Goal: Task Accomplishment & Management: Use online tool/utility

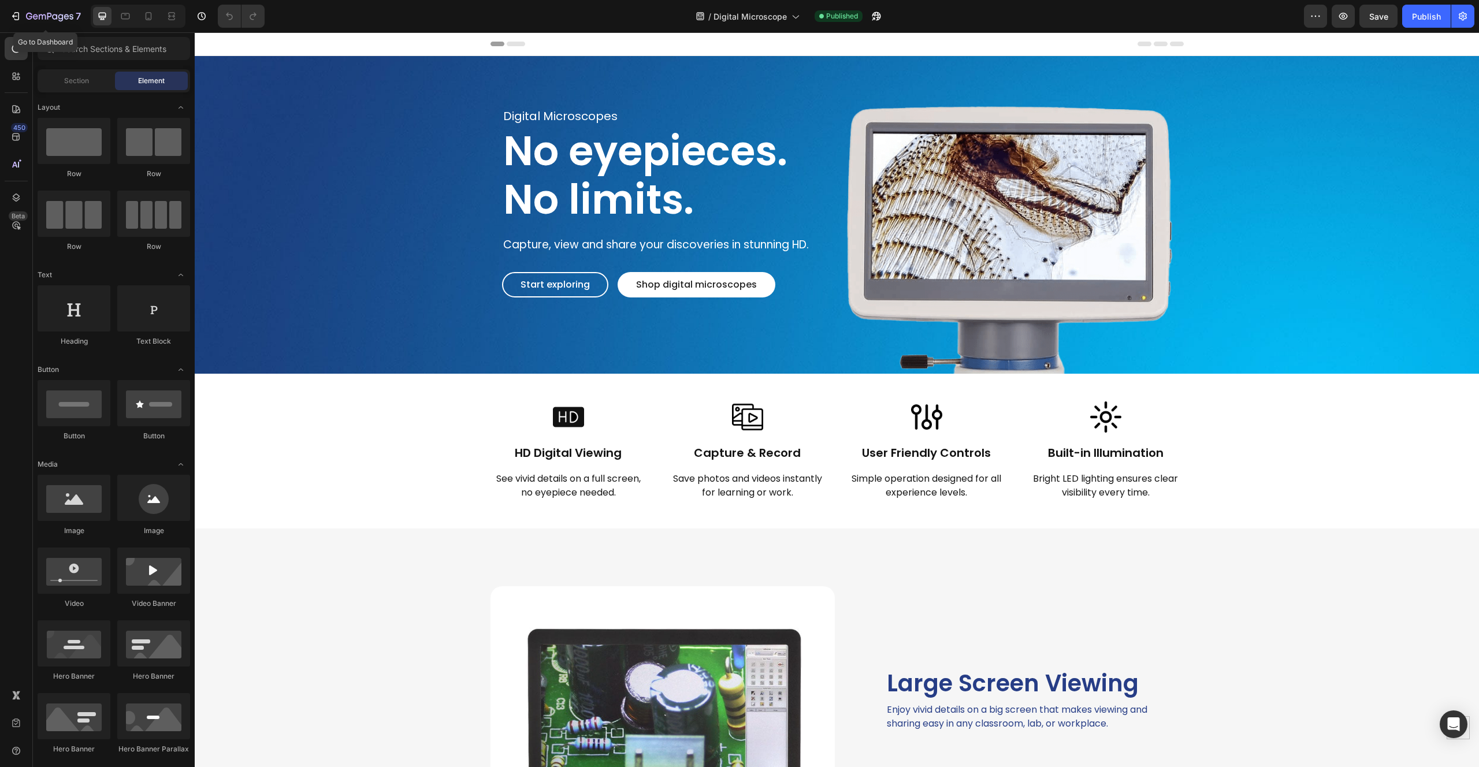
click at [28, 17] on icon "button" at bounding box center [49, 17] width 47 height 10
click at [271, 128] on div "Background Image" at bounding box center [837, 215] width 1284 height 318
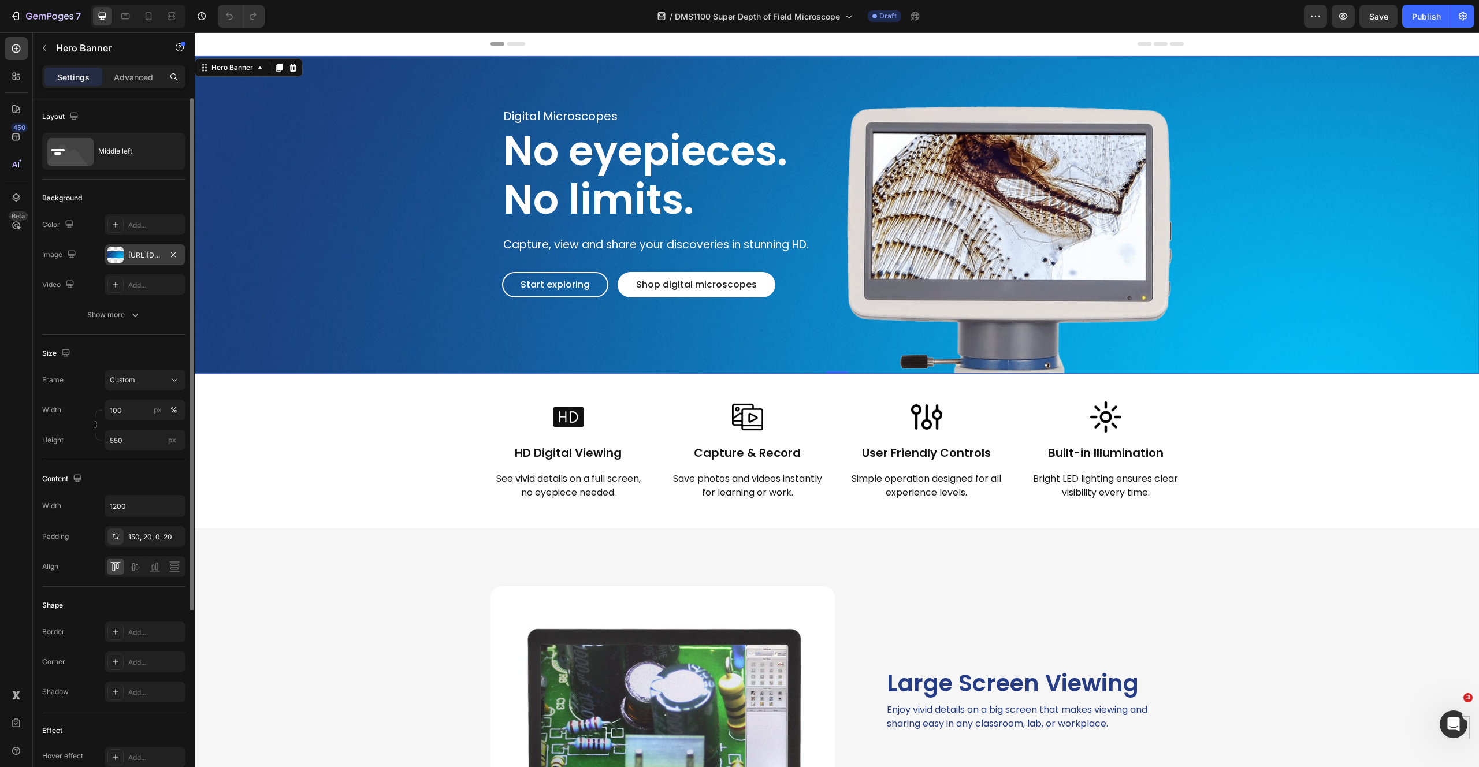
click at [123, 258] on div at bounding box center [115, 255] width 16 height 16
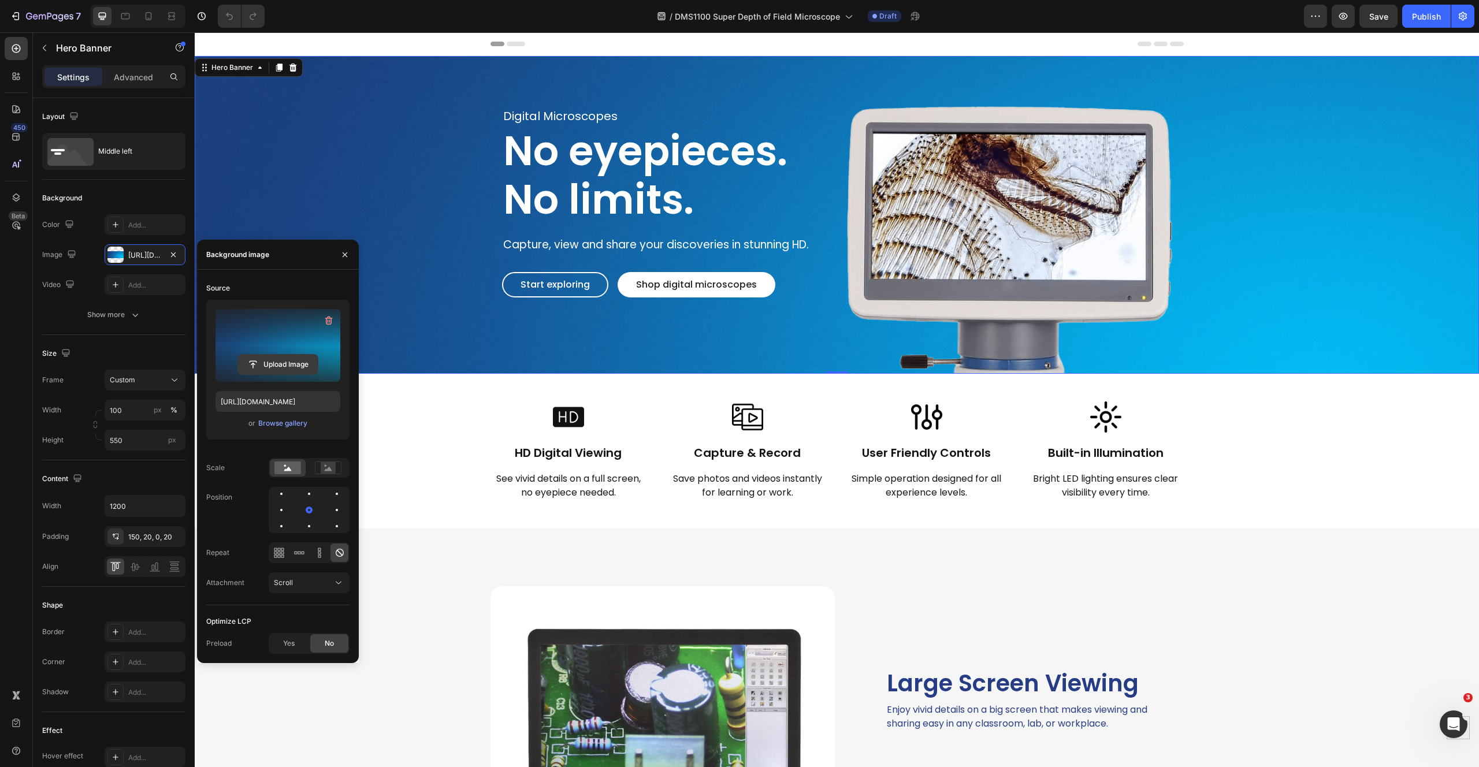
click at [275, 364] on input "file" at bounding box center [278, 365] width 80 height 20
click at [342, 251] on icon "button" at bounding box center [344, 254] width 9 height 9
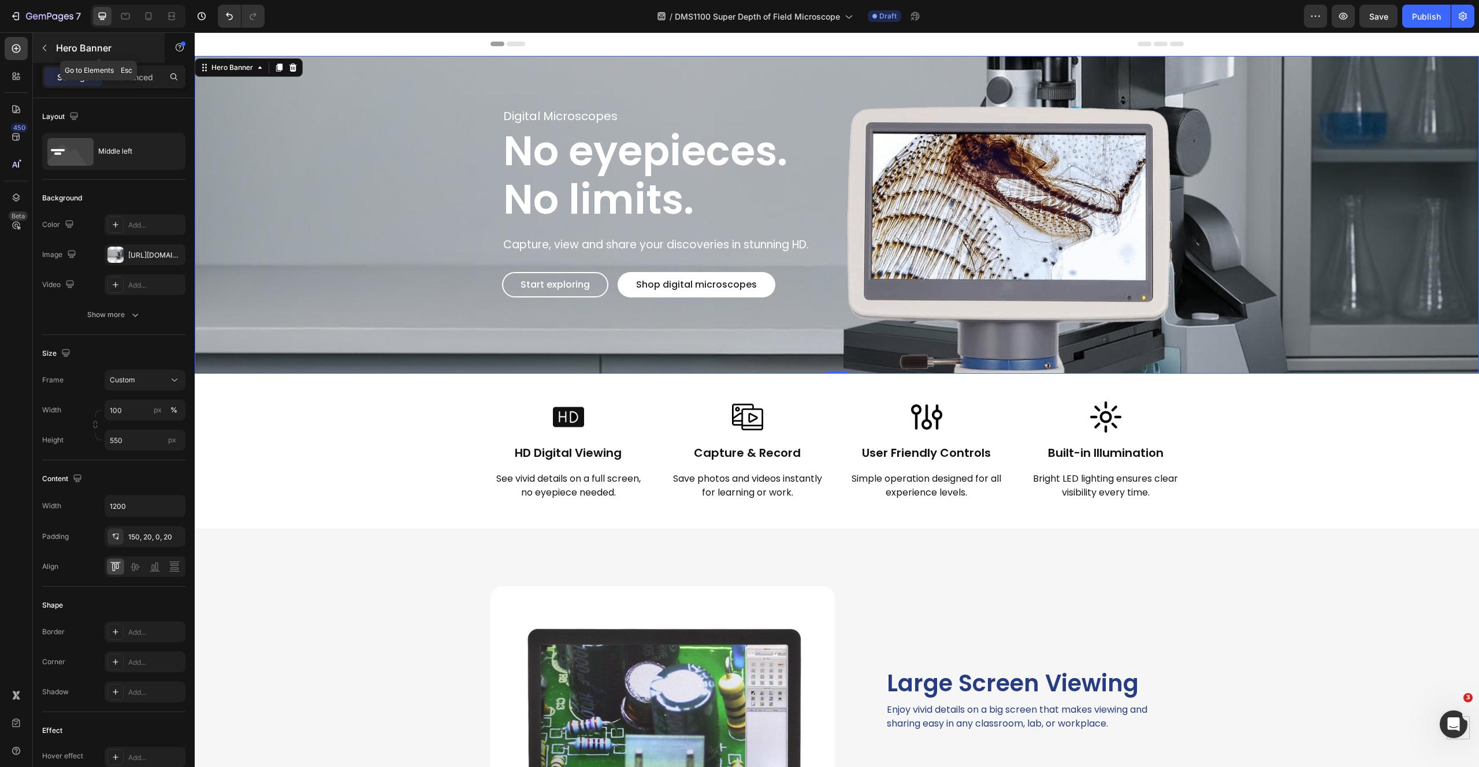
click at [42, 49] on icon "button" at bounding box center [44, 47] width 9 height 9
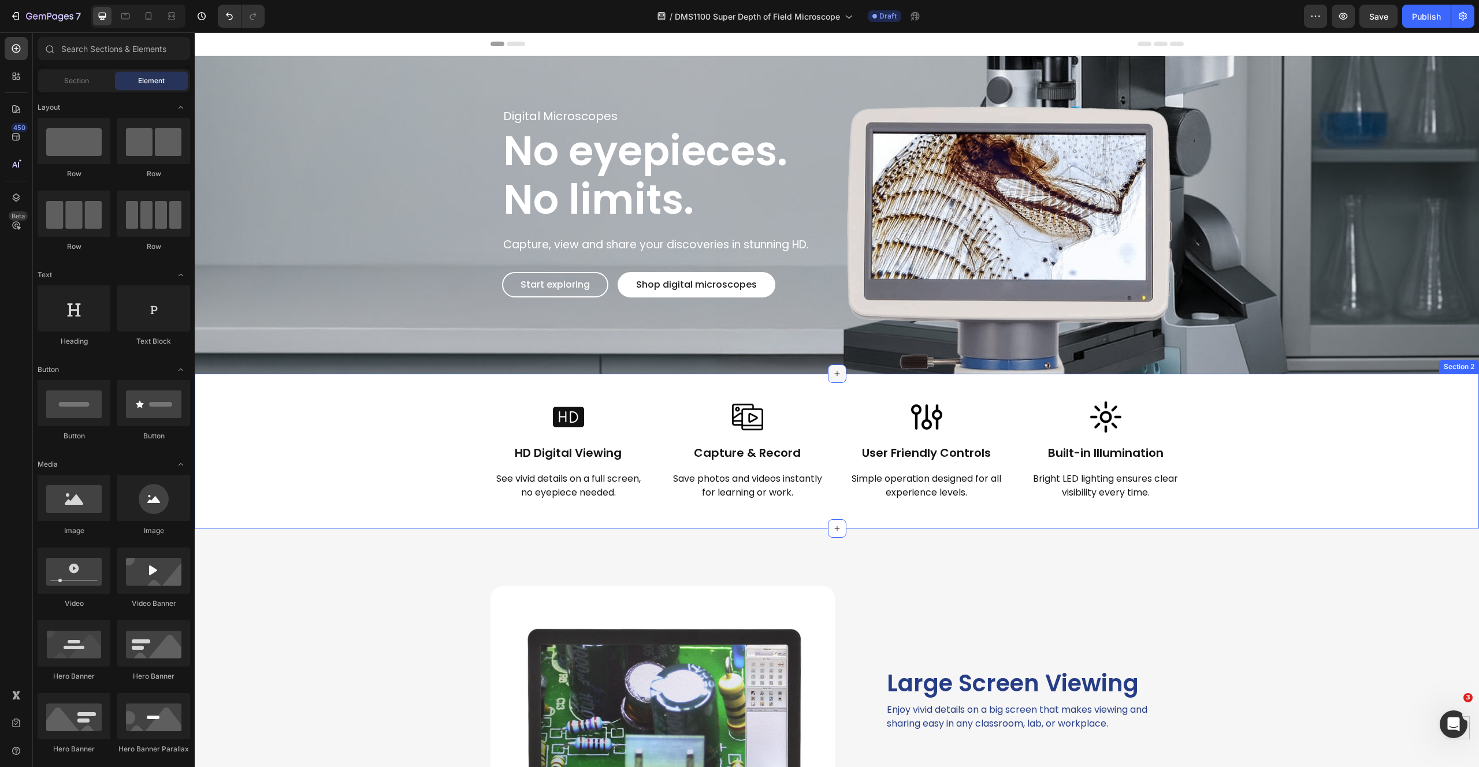
click at [833, 375] on icon at bounding box center [836, 373] width 9 height 9
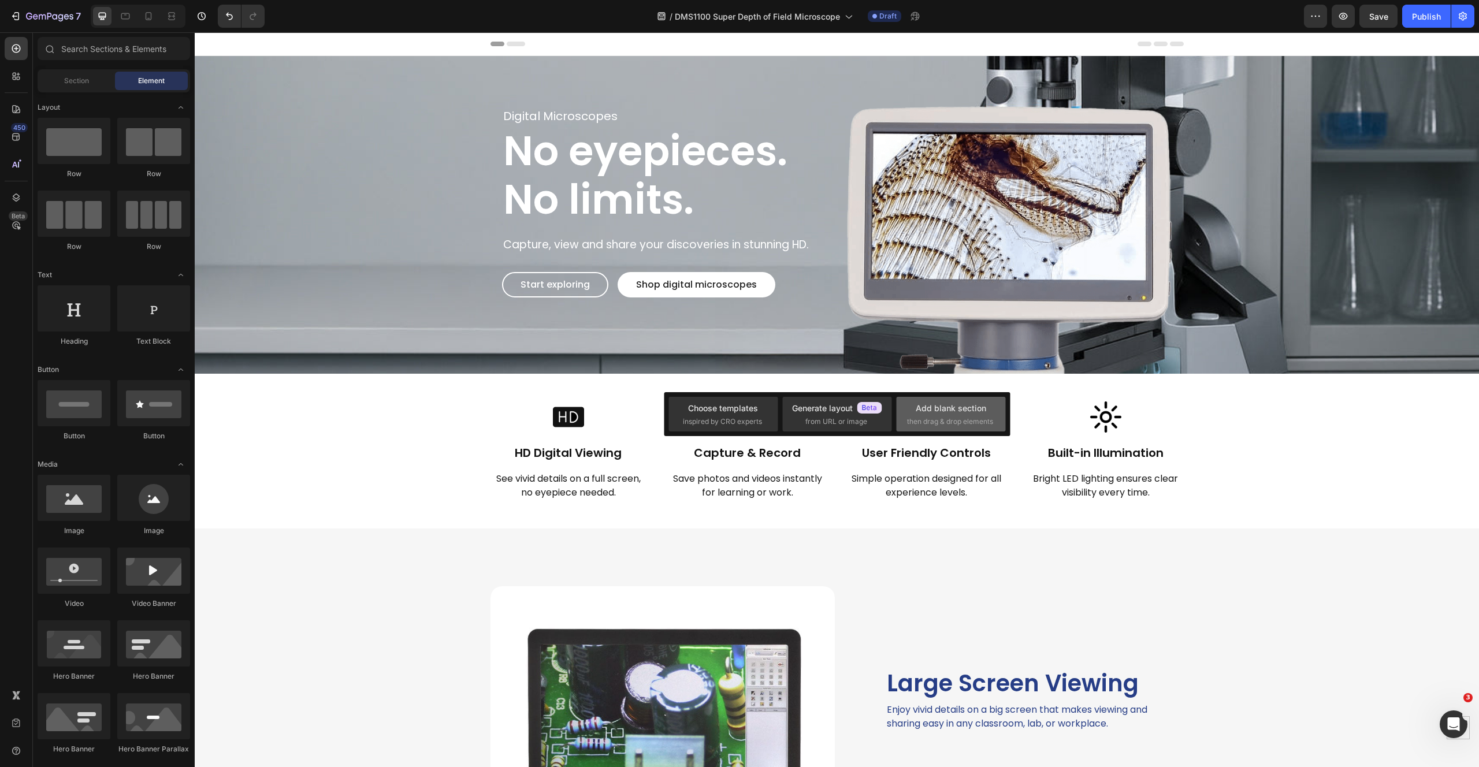
click at [928, 403] on div "Add blank section" at bounding box center [950, 408] width 70 height 12
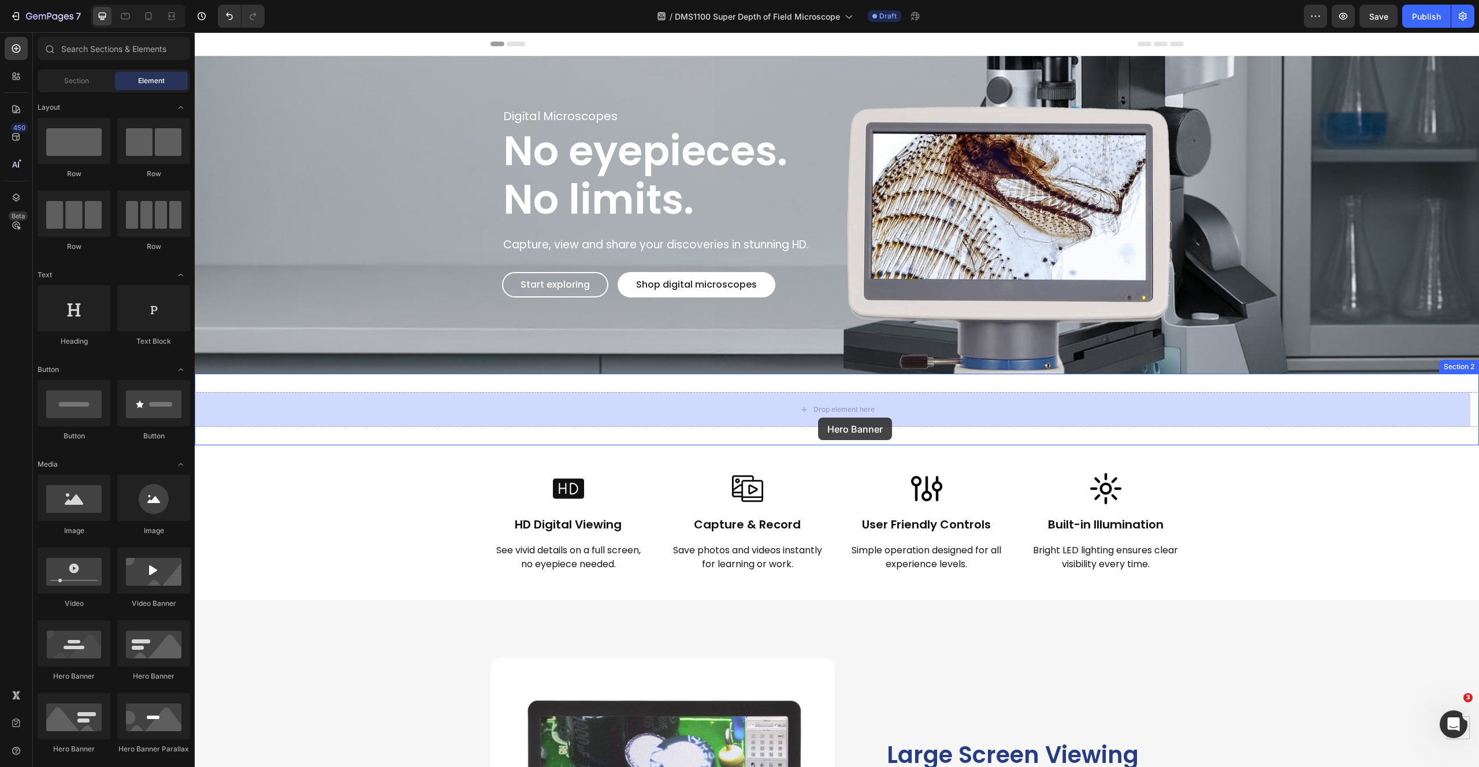
drag, startPoint x: 342, startPoint y: 678, endPoint x: 818, endPoint y: 418, distance: 542.5
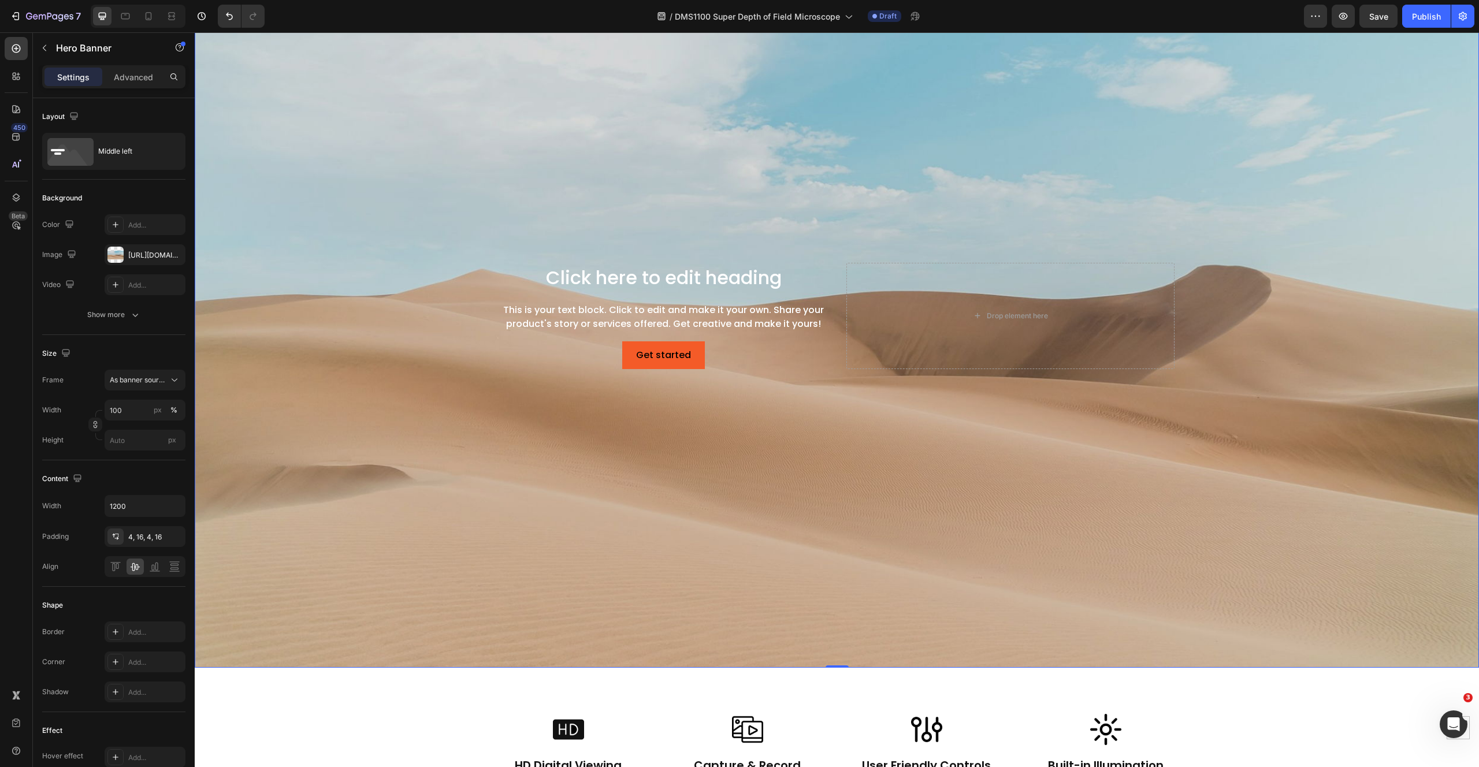
scroll to position [226, 0]
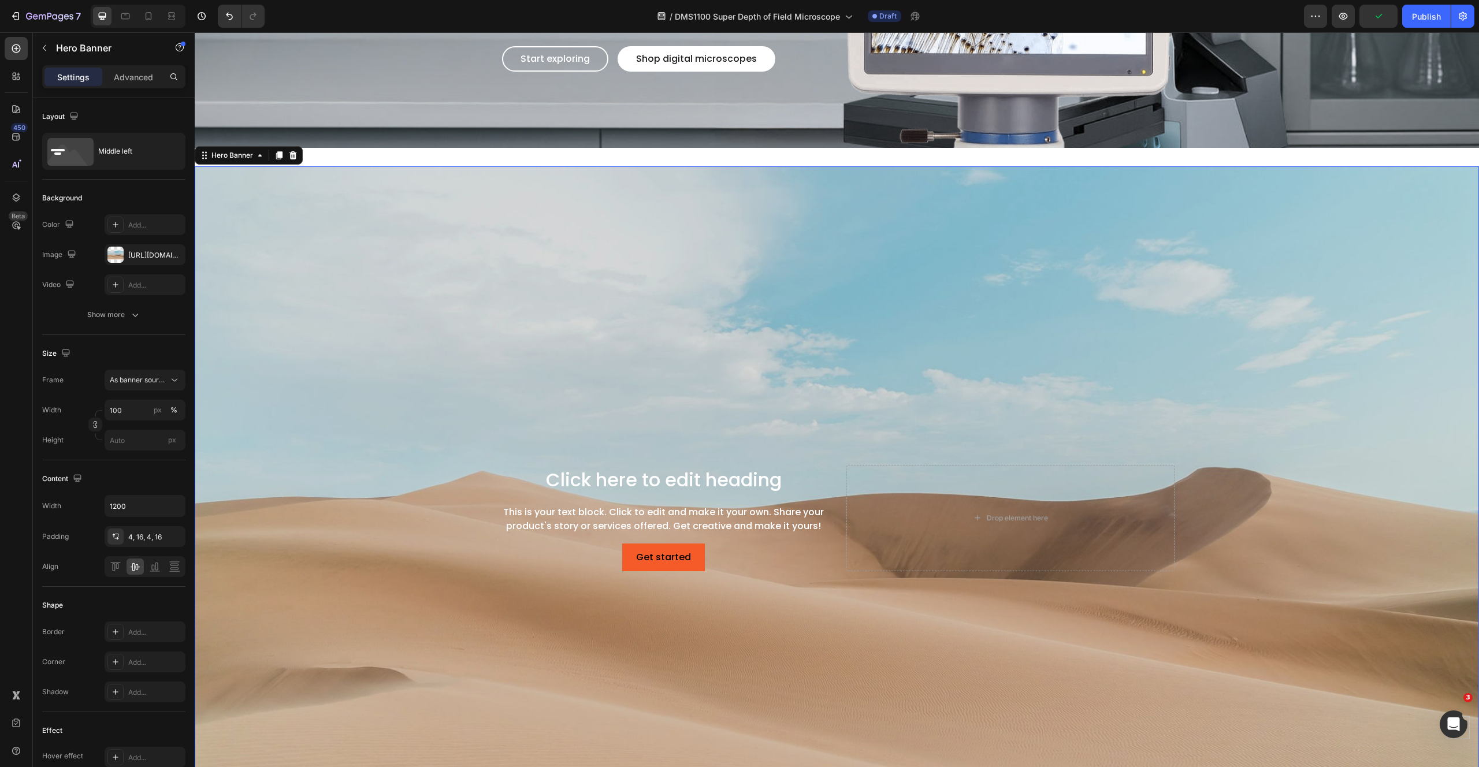
click at [239, 229] on div "Background Image" at bounding box center [837, 517] width 1284 height 703
click at [128, 254] on div "[URL][DOMAIN_NAME]" at bounding box center [144, 255] width 33 height 10
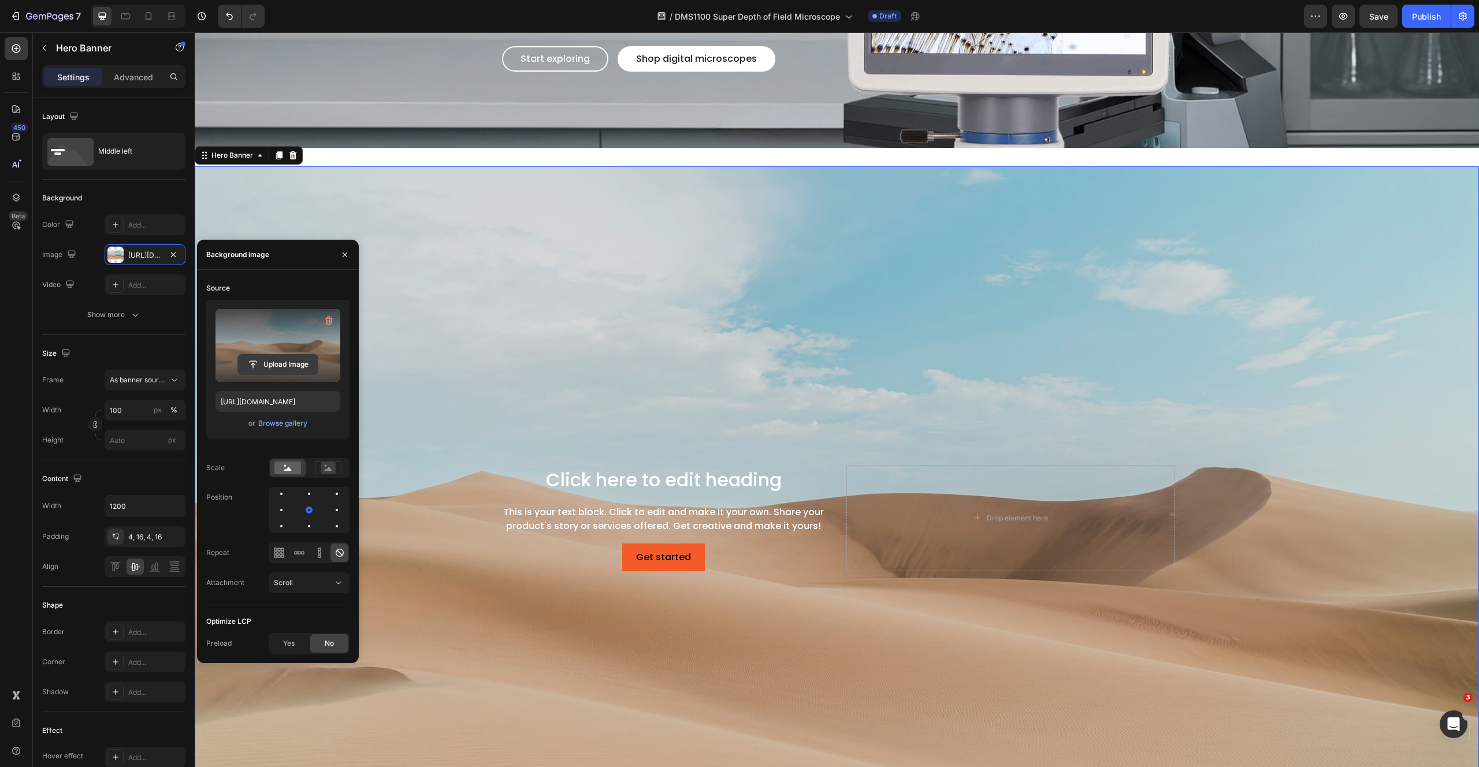
click at [280, 361] on input "file" at bounding box center [278, 365] width 80 height 20
type input "[URL][DOMAIN_NAME]"
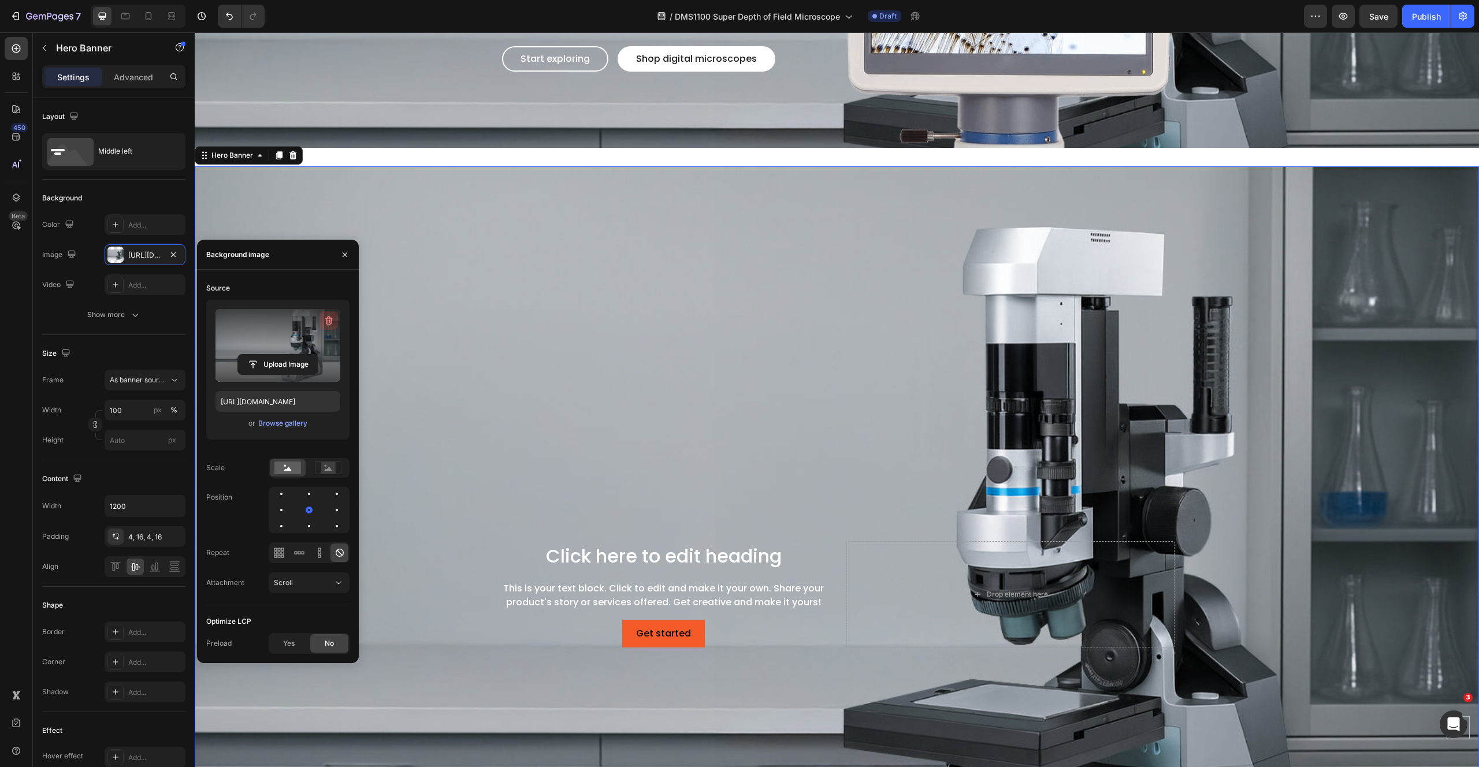
click at [328, 318] on icon "button" at bounding box center [329, 320] width 8 height 9
type input "Auto"
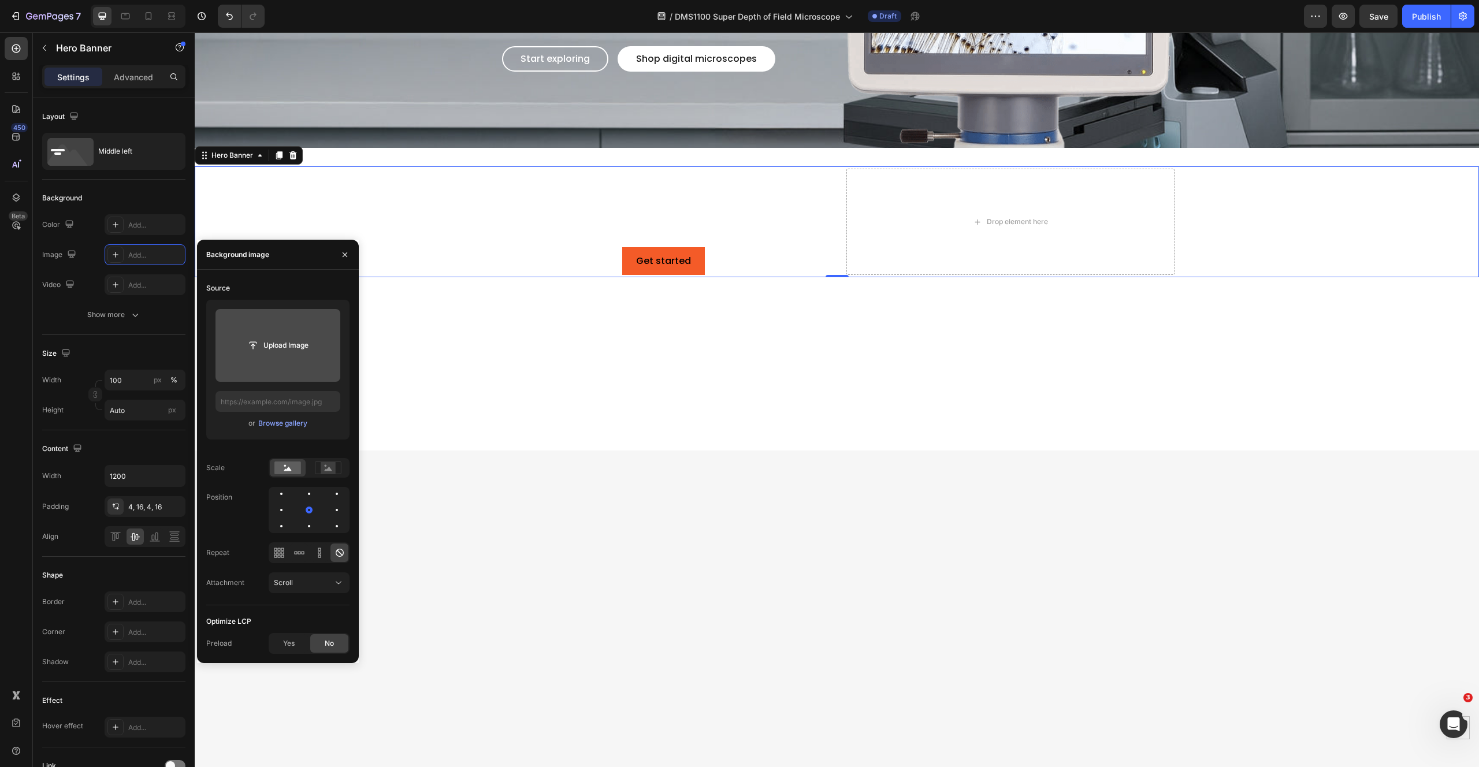
click at [263, 361] on input "file" at bounding box center [277, 345] width 125 height 73
type input "[URL][DOMAIN_NAME]"
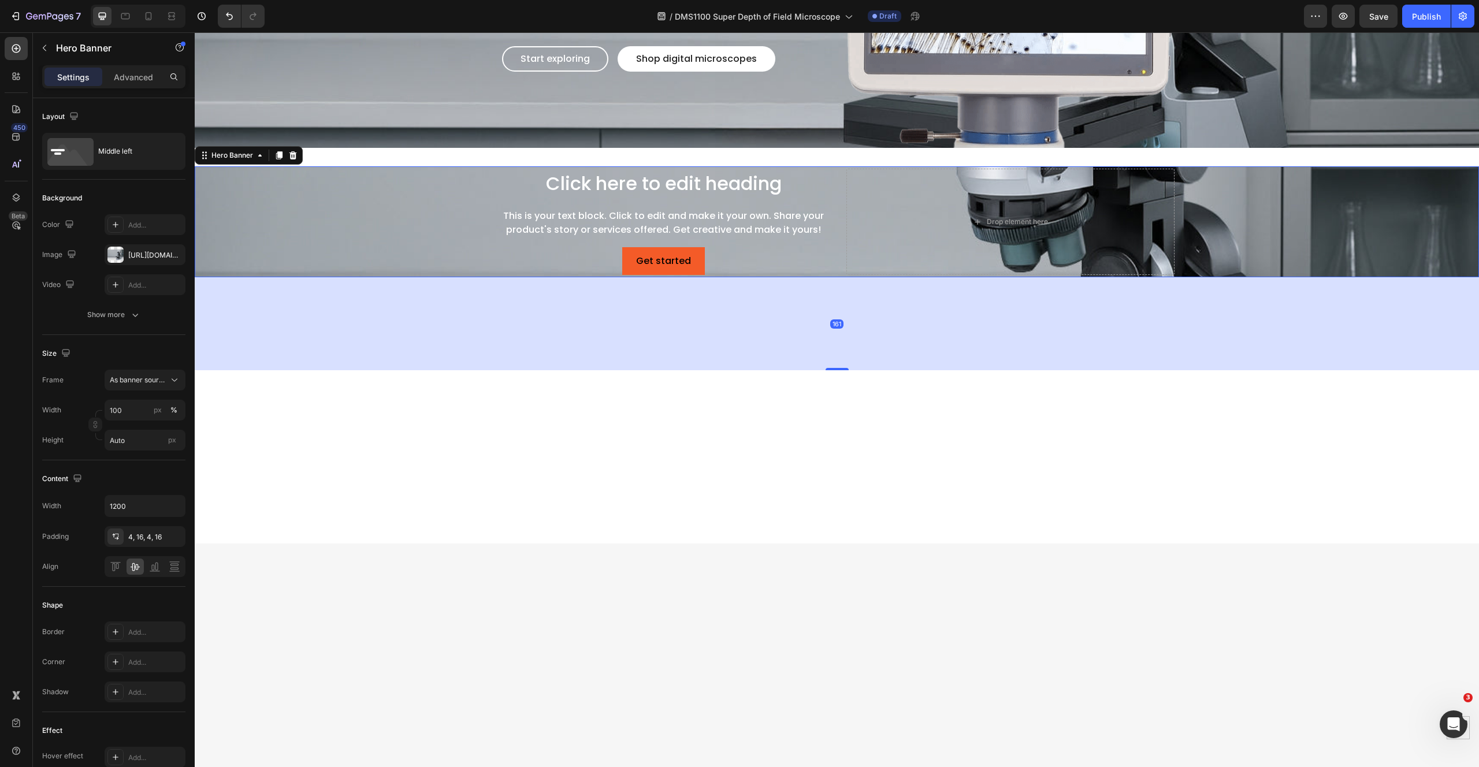
drag, startPoint x: 833, startPoint y: 274, endPoint x: 813, endPoint y: 366, distance: 94.2
click at [825, 368] on div at bounding box center [836, 369] width 23 height 2
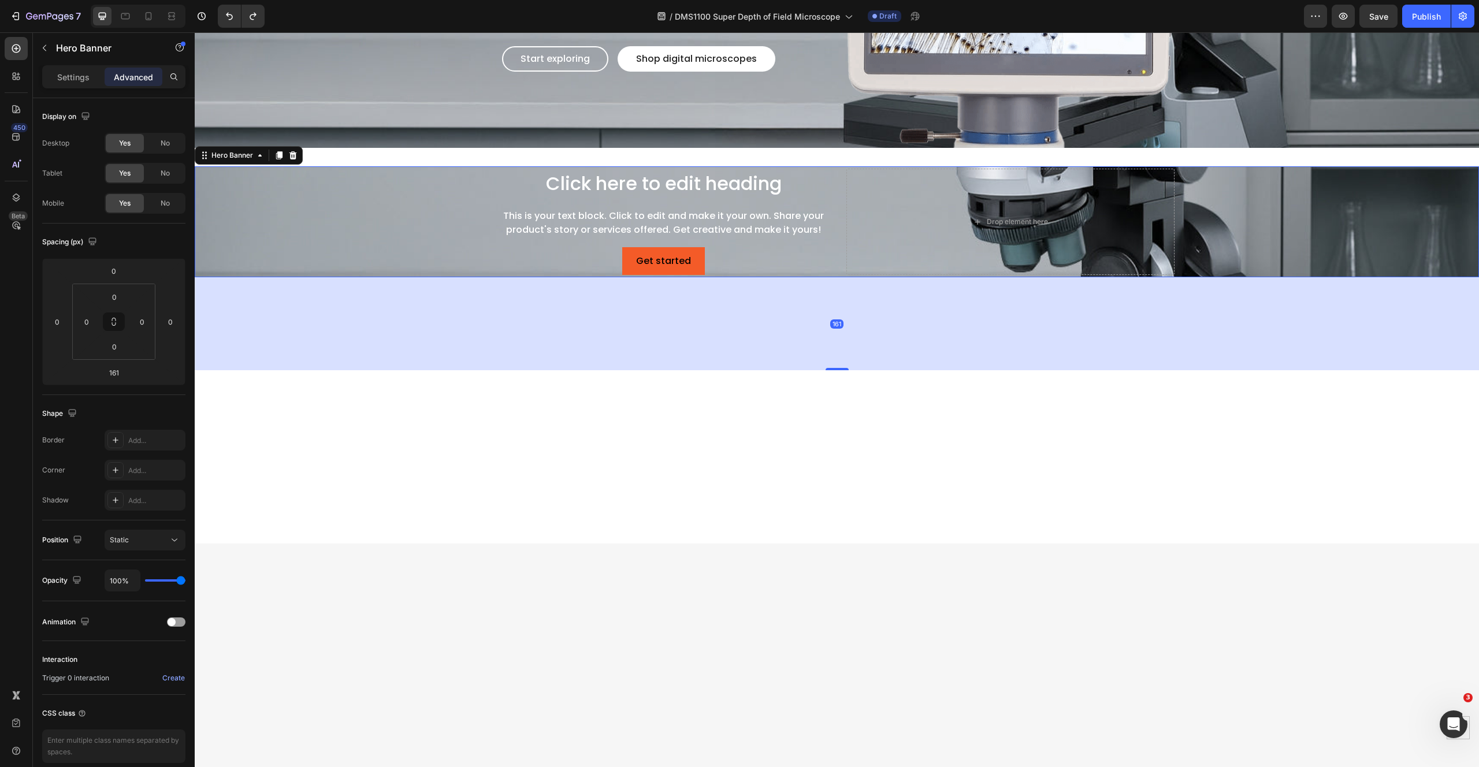
click at [862, 466] on div at bounding box center [837, 465] width 1284 height 99
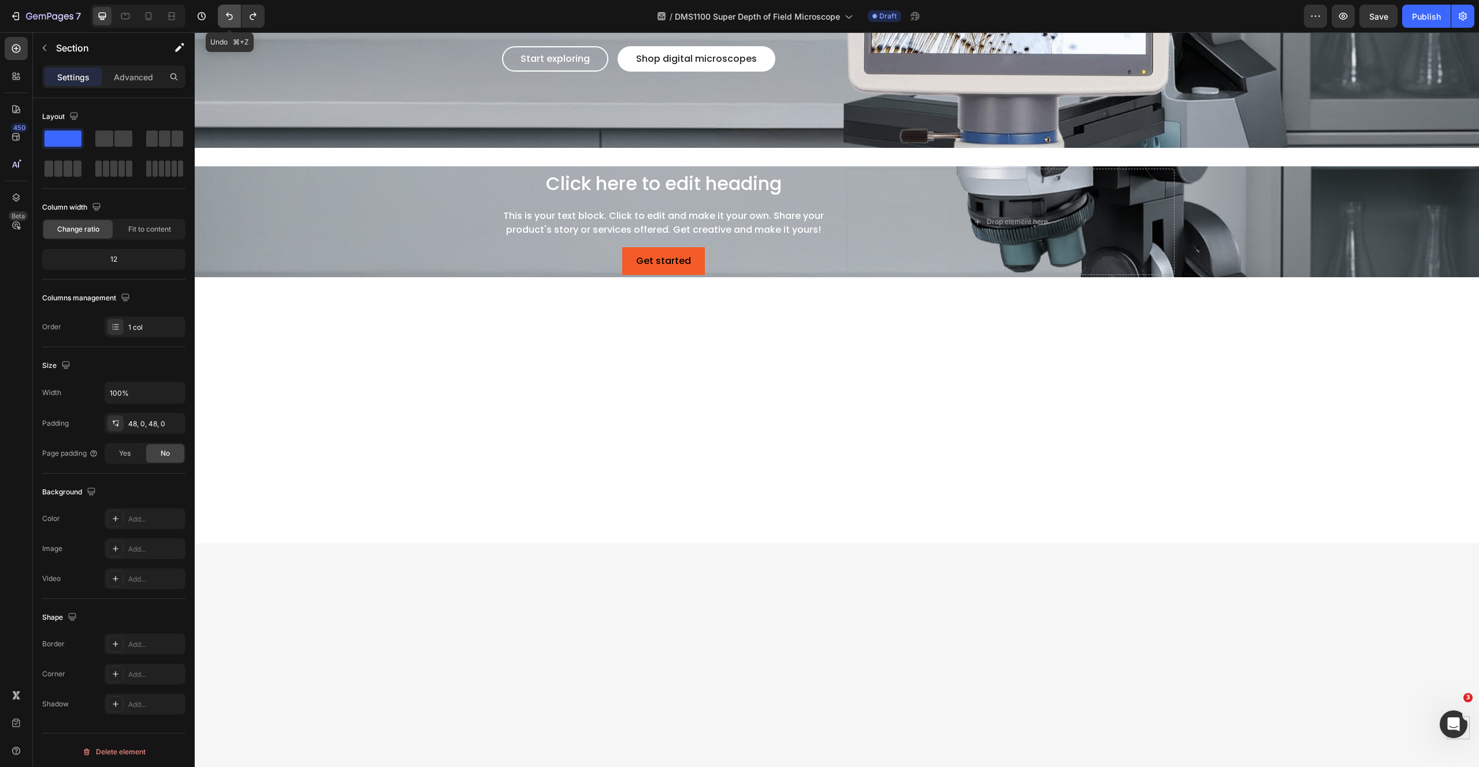
click at [222, 14] on button "Undo/Redo" at bounding box center [229, 16] width 23 height 23
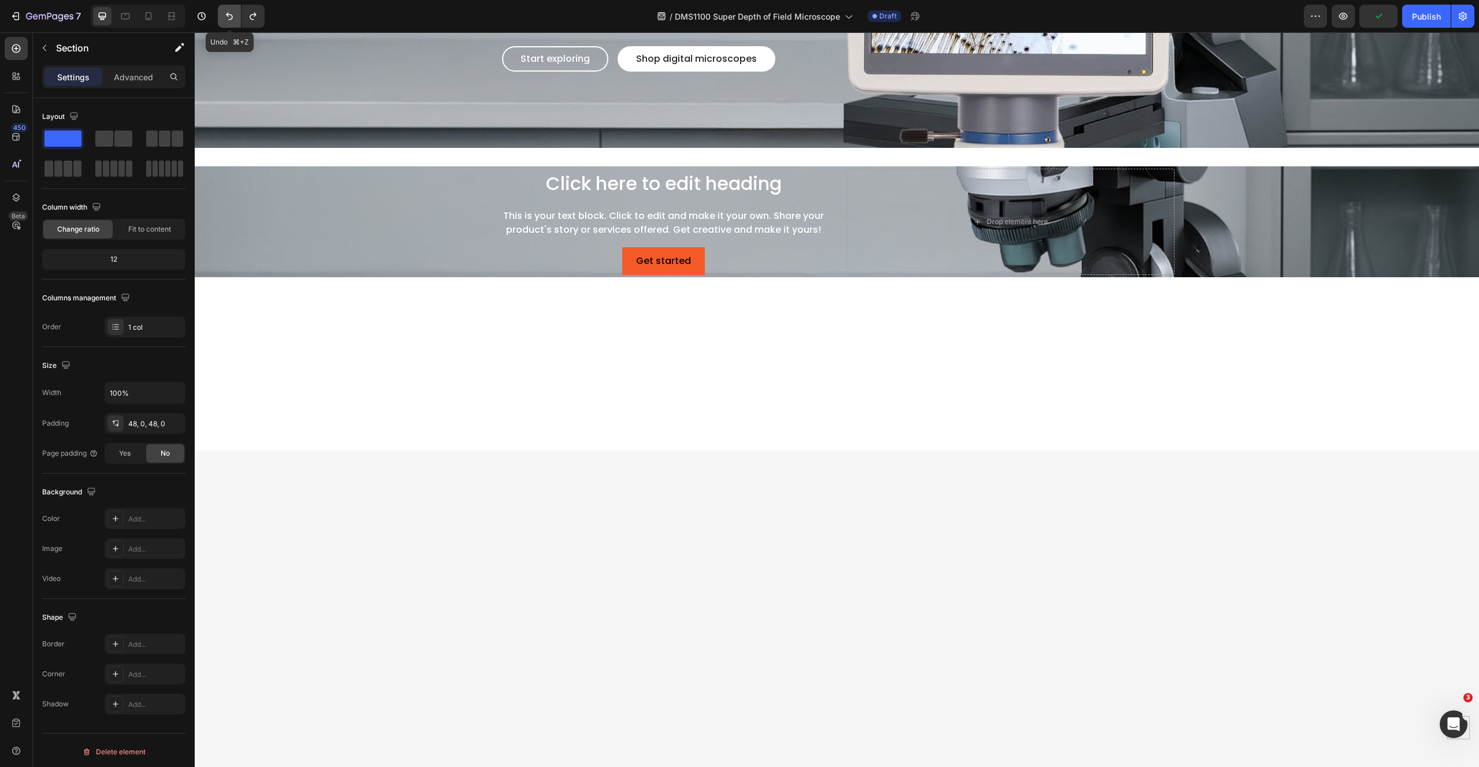
click at [226, 14] on icon "Undo/Redo" at bounding box center [229, 17] width 7 height 8
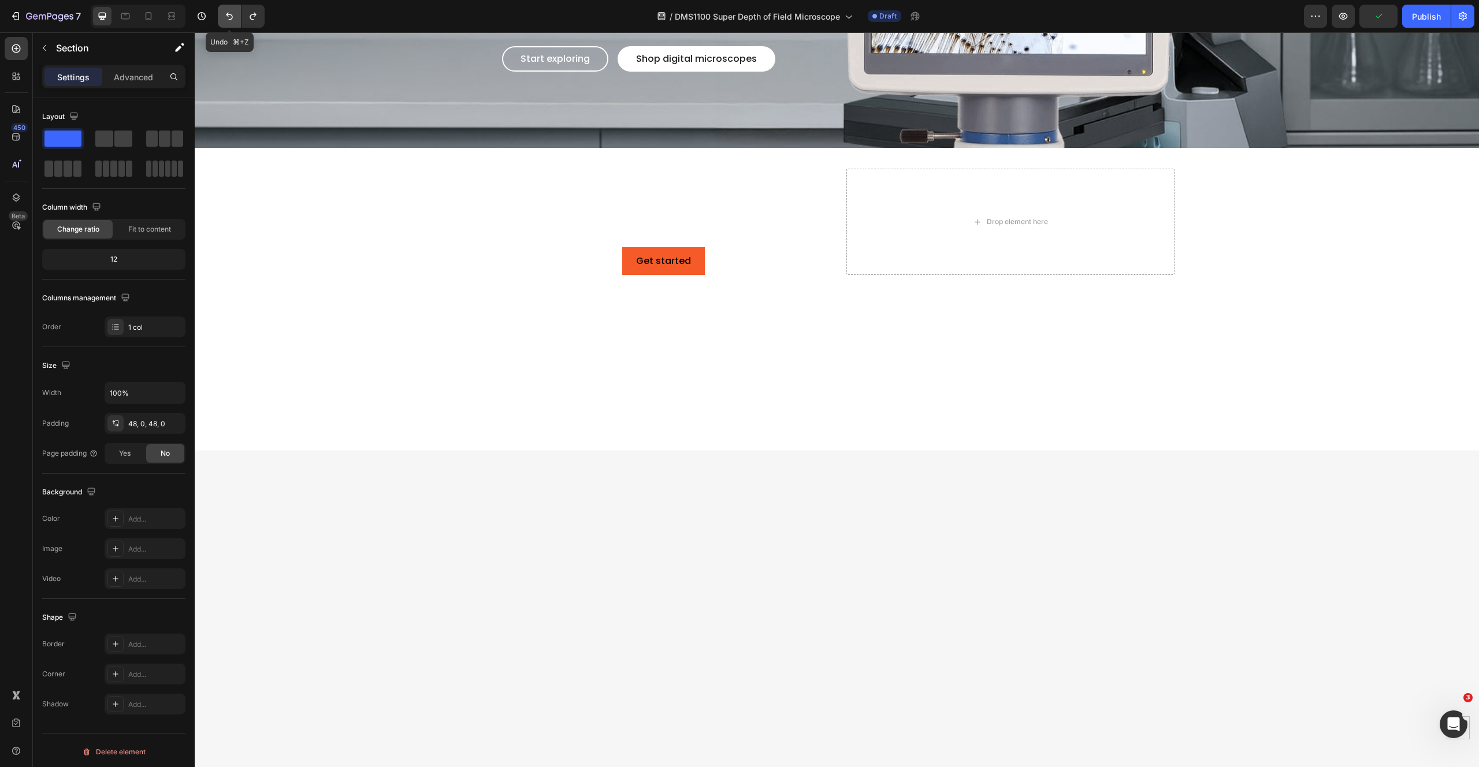
click at [226, 14] on icon "Undo/Redo" at bounding box center [229, 17] width 7 height 8
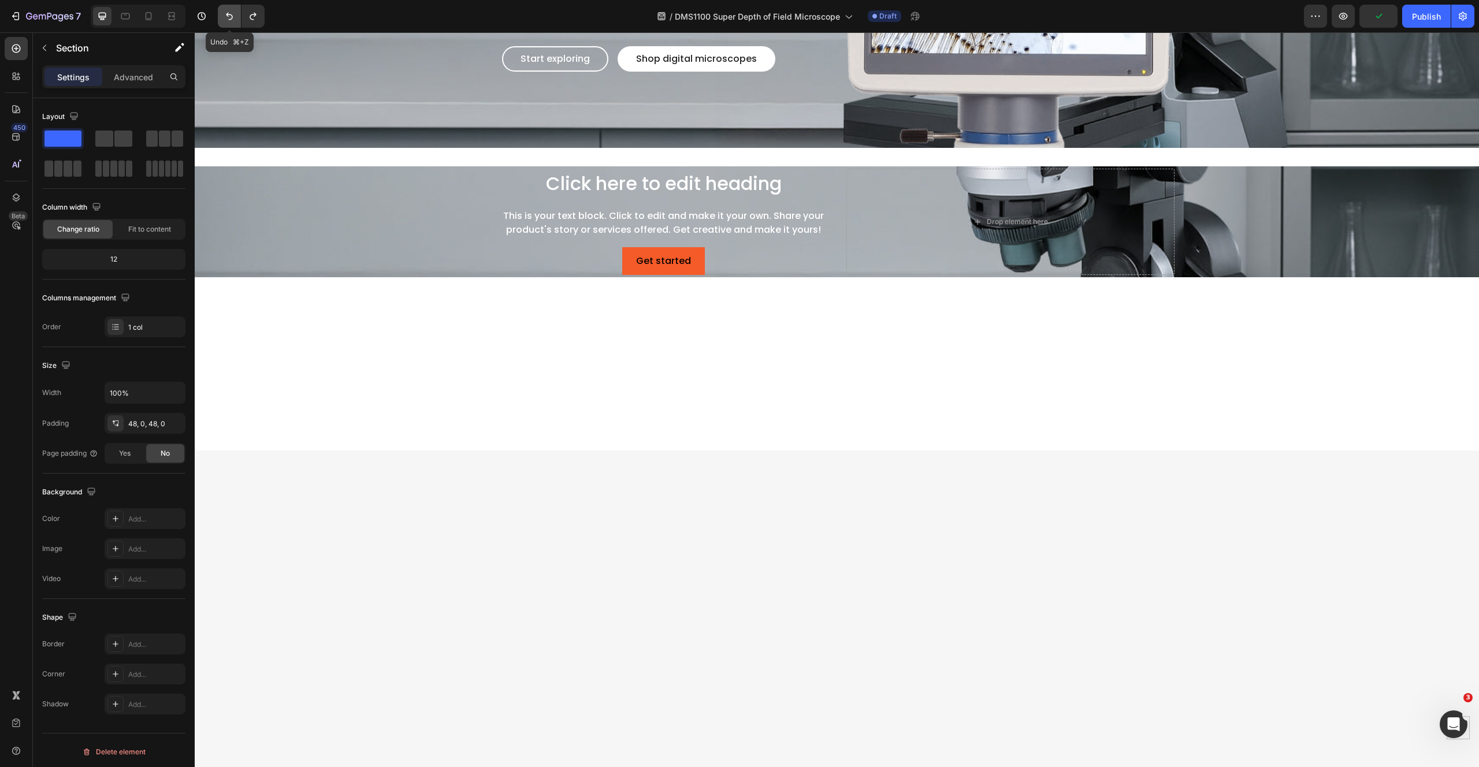
click at [226, 14] on icon "Undo/Redo" at bounding box center [229, 17] width 7 height 8
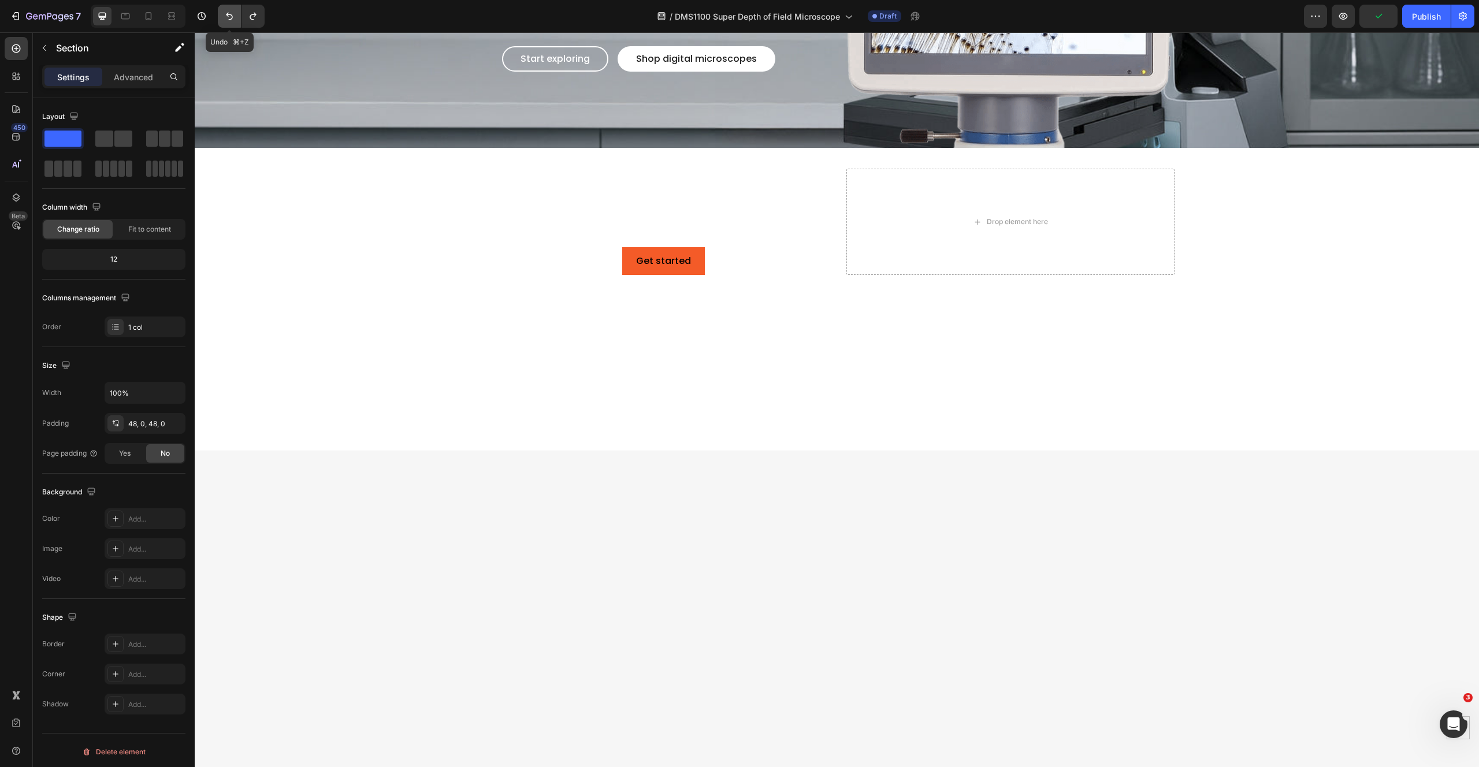
click at [226, 14] on icon "Undo/Redo" at bounding box center [229, 17] width 7 height 8
click at [227, 17] on icon "Undo/Redo" at bounding box center [230, 16] width 12 height 12
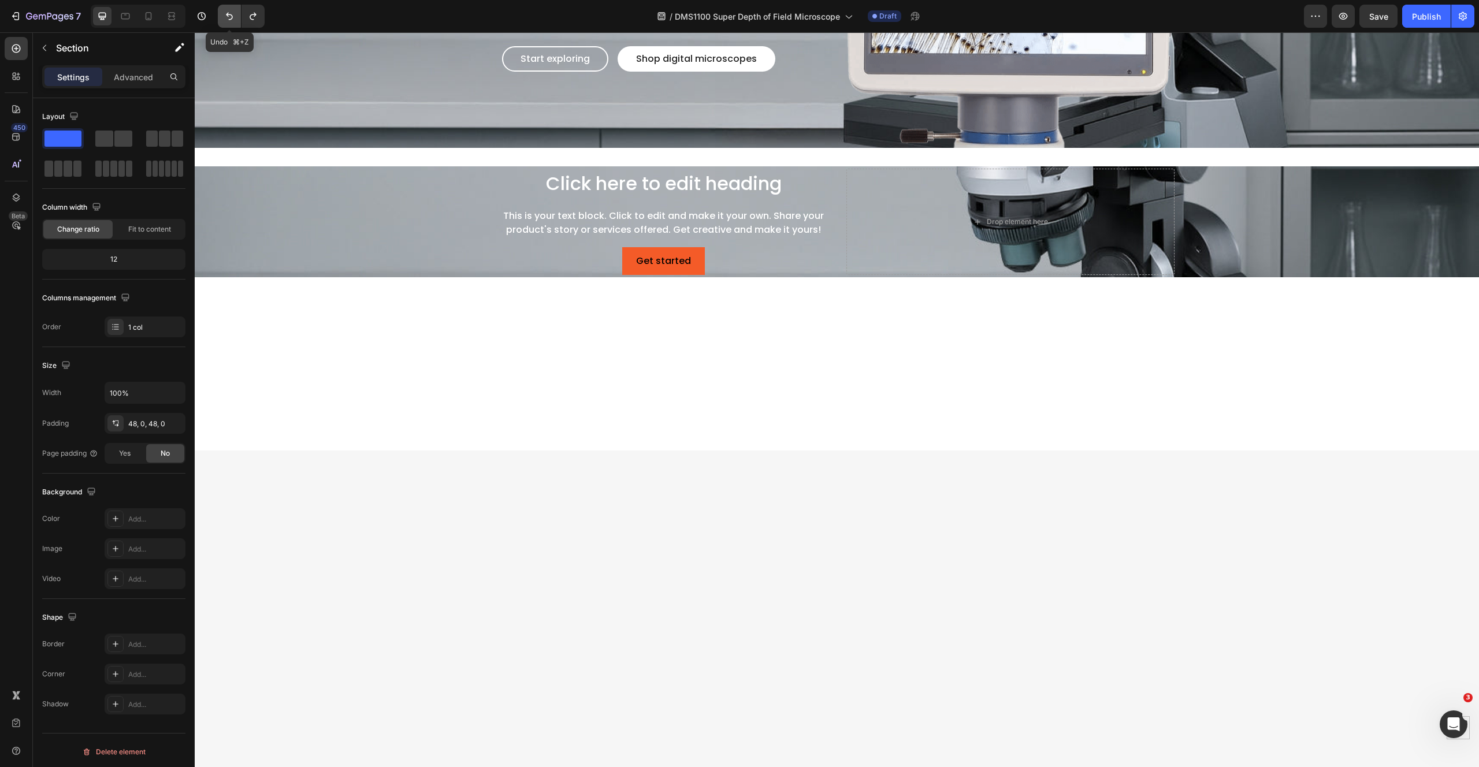
click at [227, 17] on icon "Undo/Redo" at bounding box center [230, 16] width 12 height 12
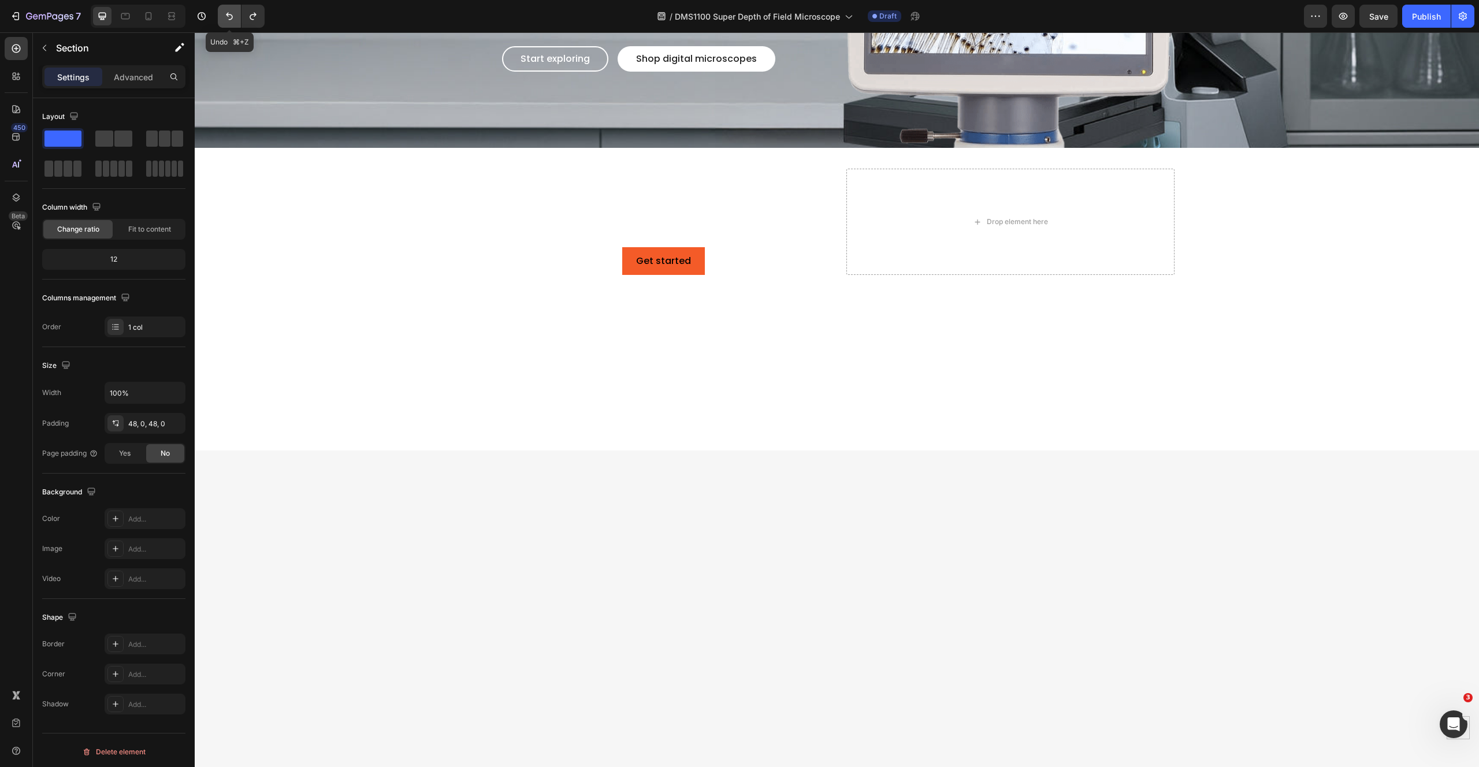
click at [227, 17] on icon "Undo/Redo" at bounding box center [230, 16] width 12 height 12
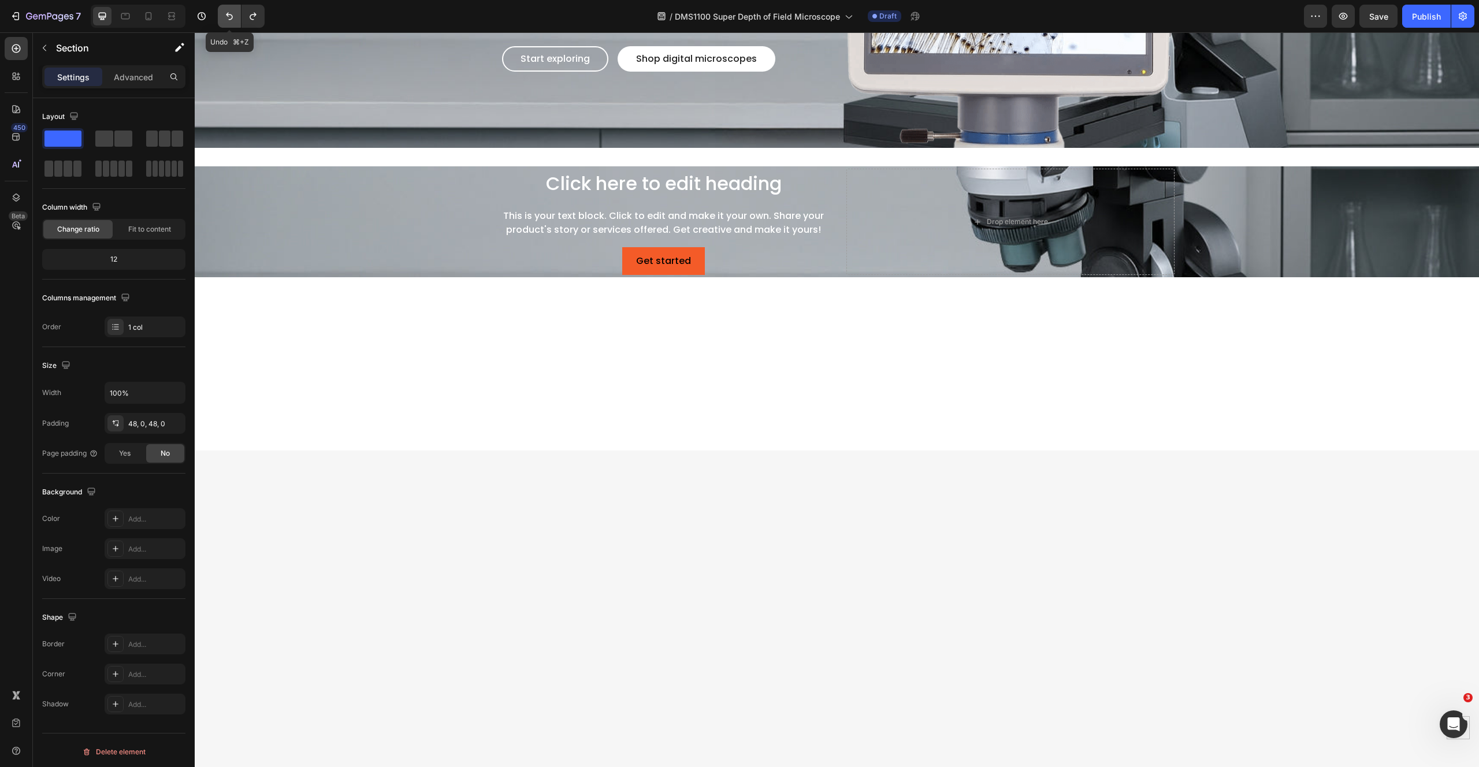
click at [227, 17] on icon "Undo/Redo" at bounding box center [230, 16] width 12 height 12
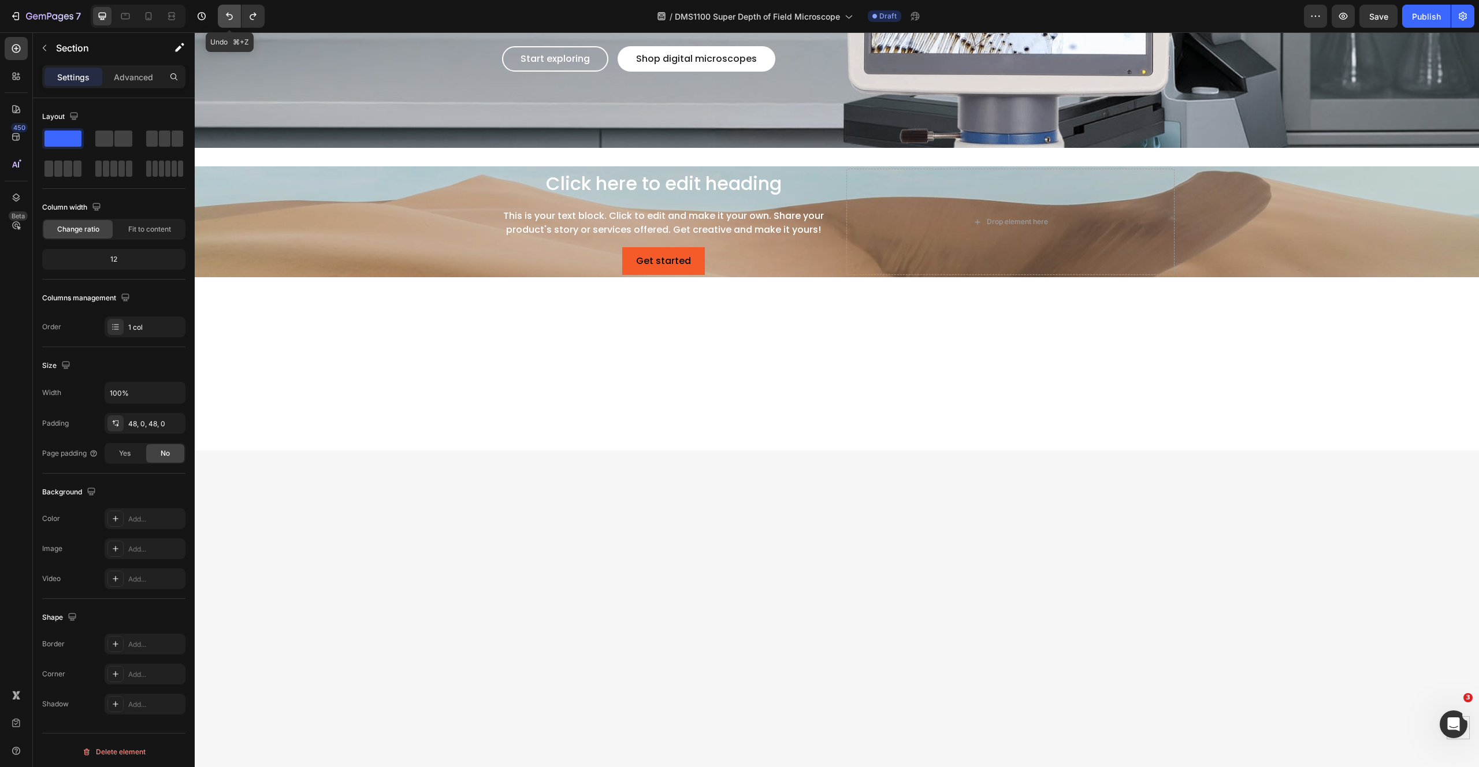
click at [227, 17] on icon "Undo/Redo" at bounding box center [230, 16] width 12 height 12
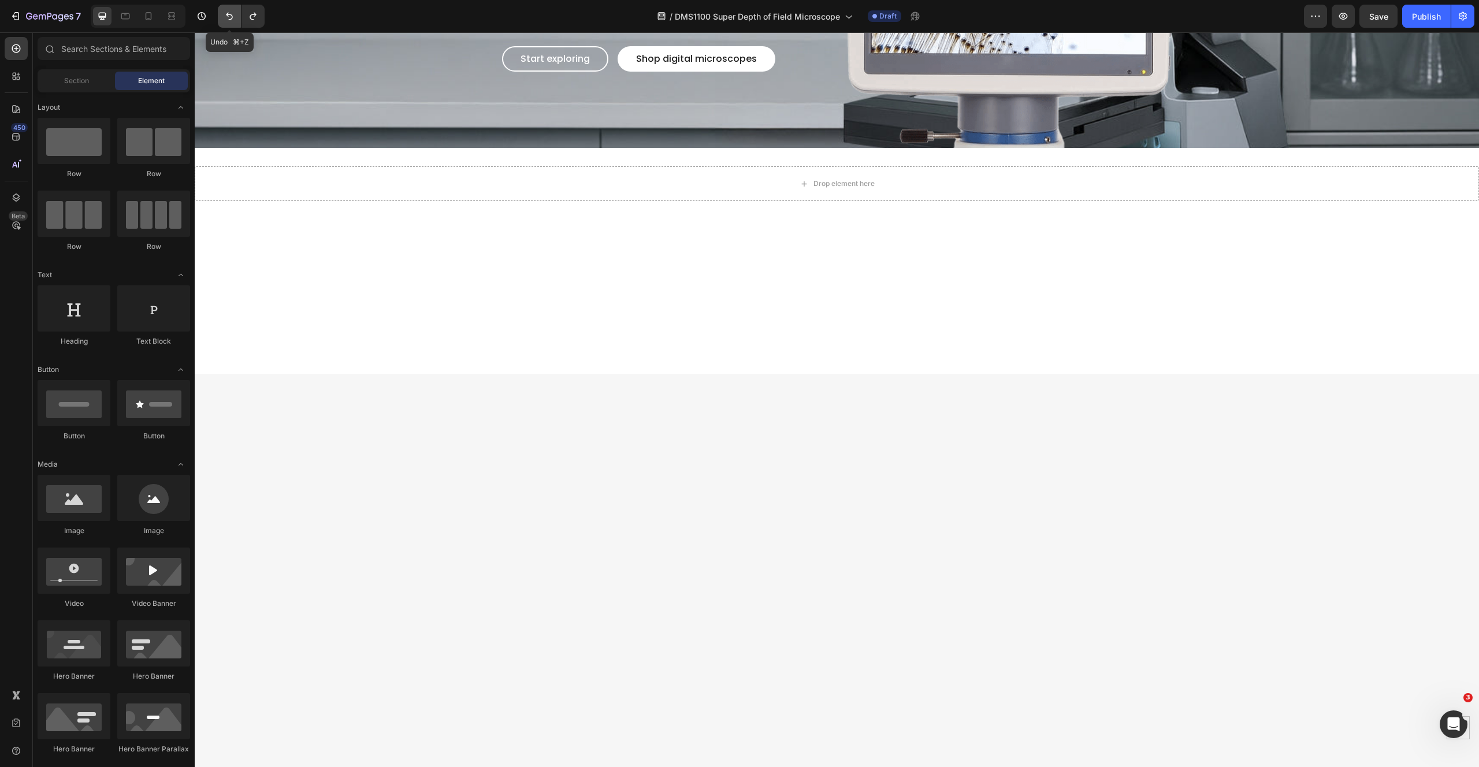
click at [227, 17] on icon "Undo/Redo" at bounding box center [230, 16] width 12 height 12
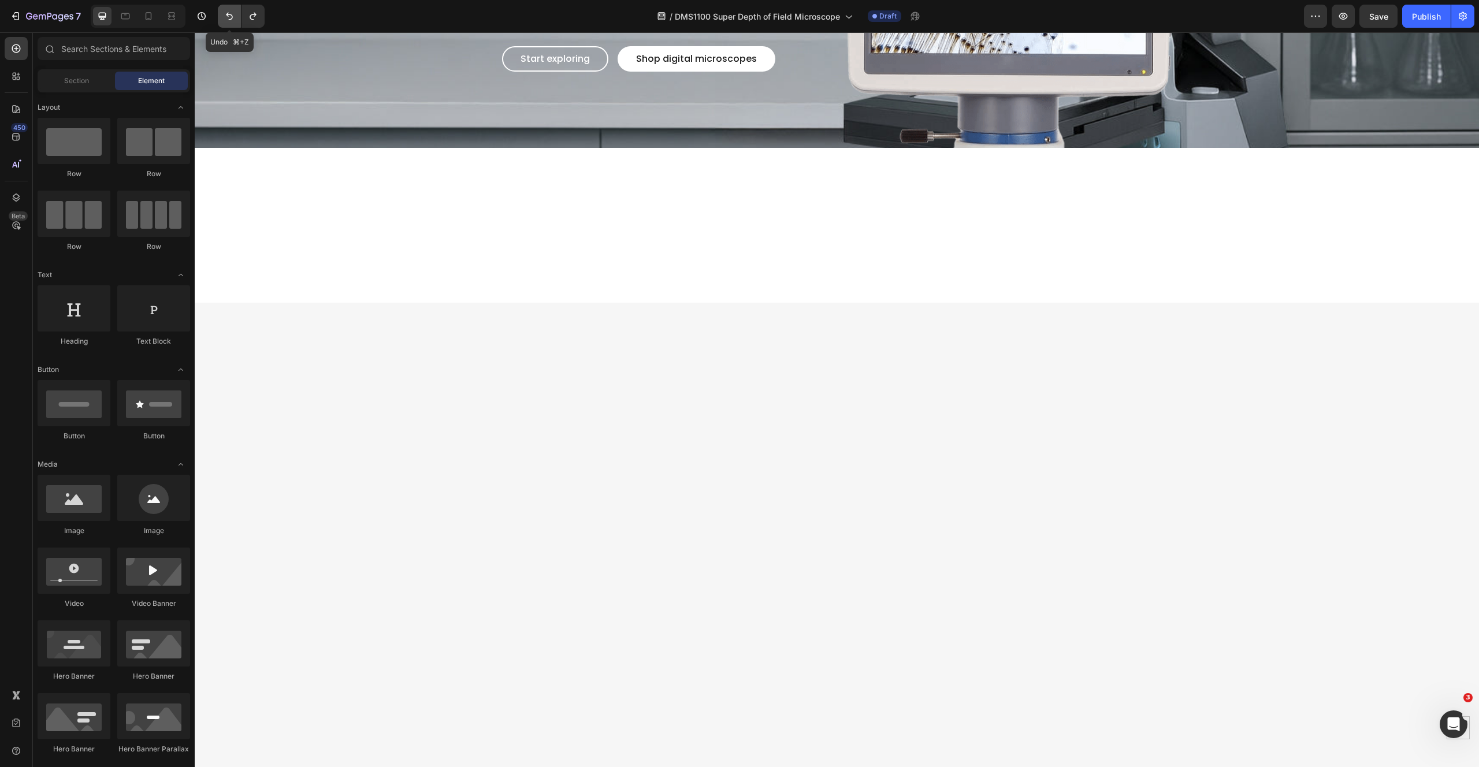
click at [230, 13] on icon "Undo/Redo" at bounding box center [230, 16] width 12 height 12
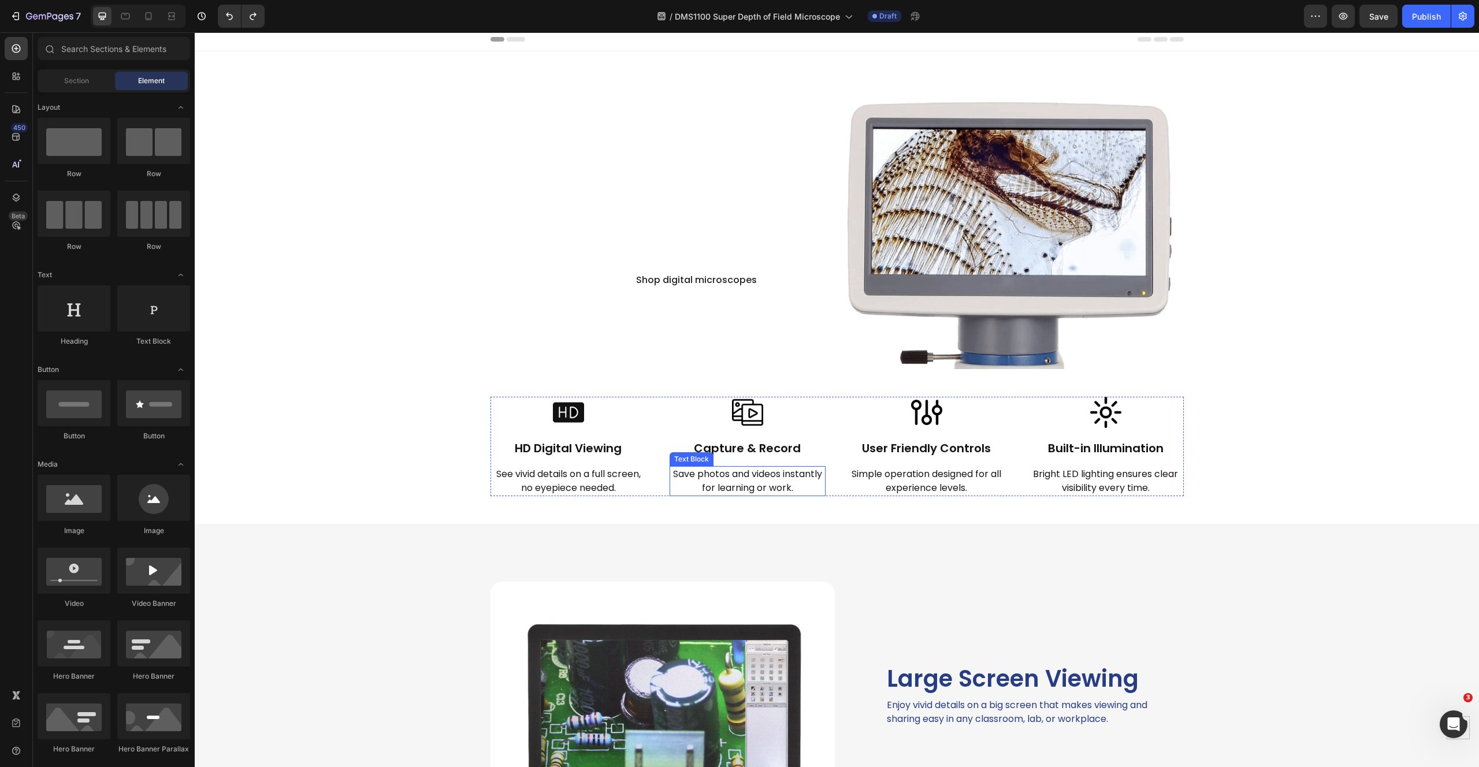
scroll to position [0, 0]
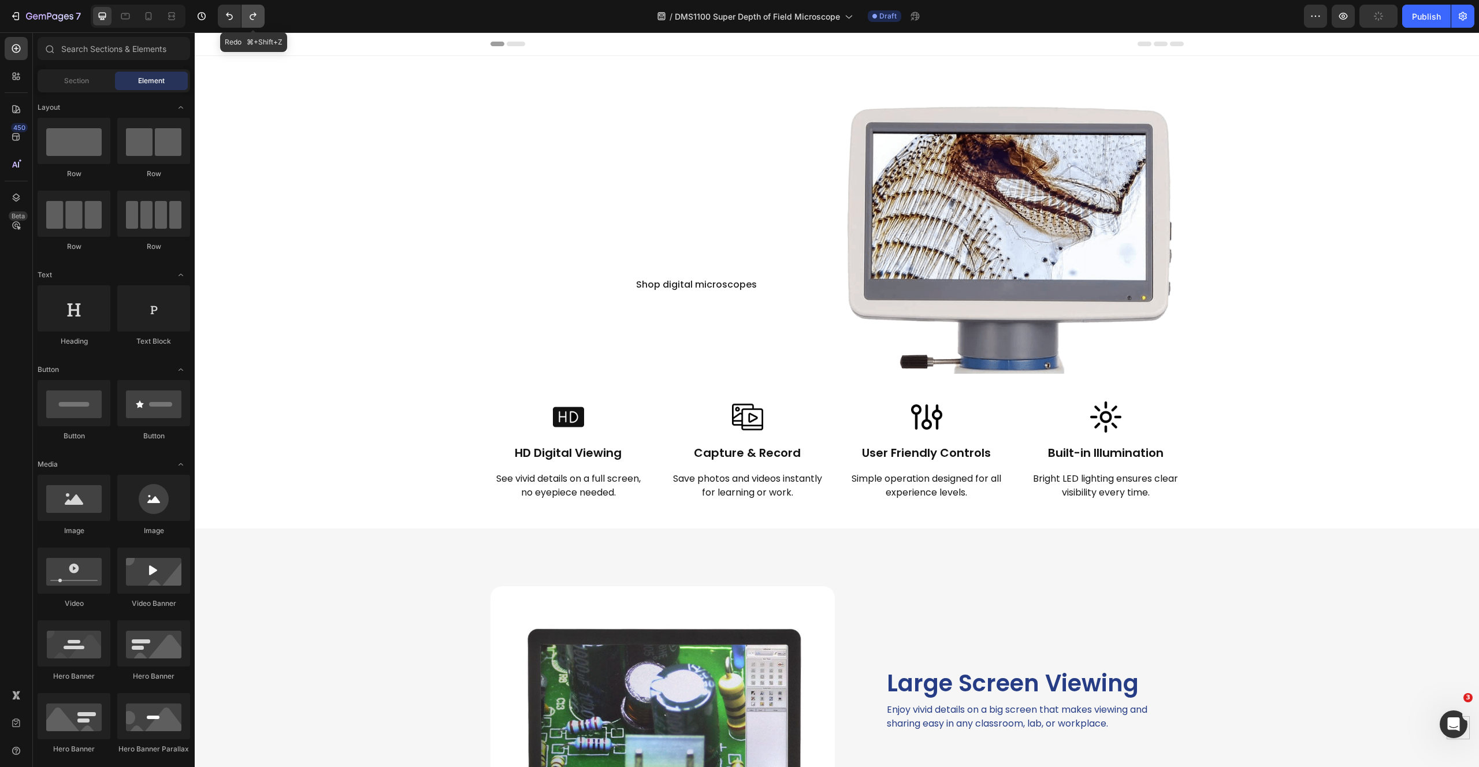
click at [252, 16] on icon "Undo/Redo" at bounding box center [253, 16] width 12 height 12
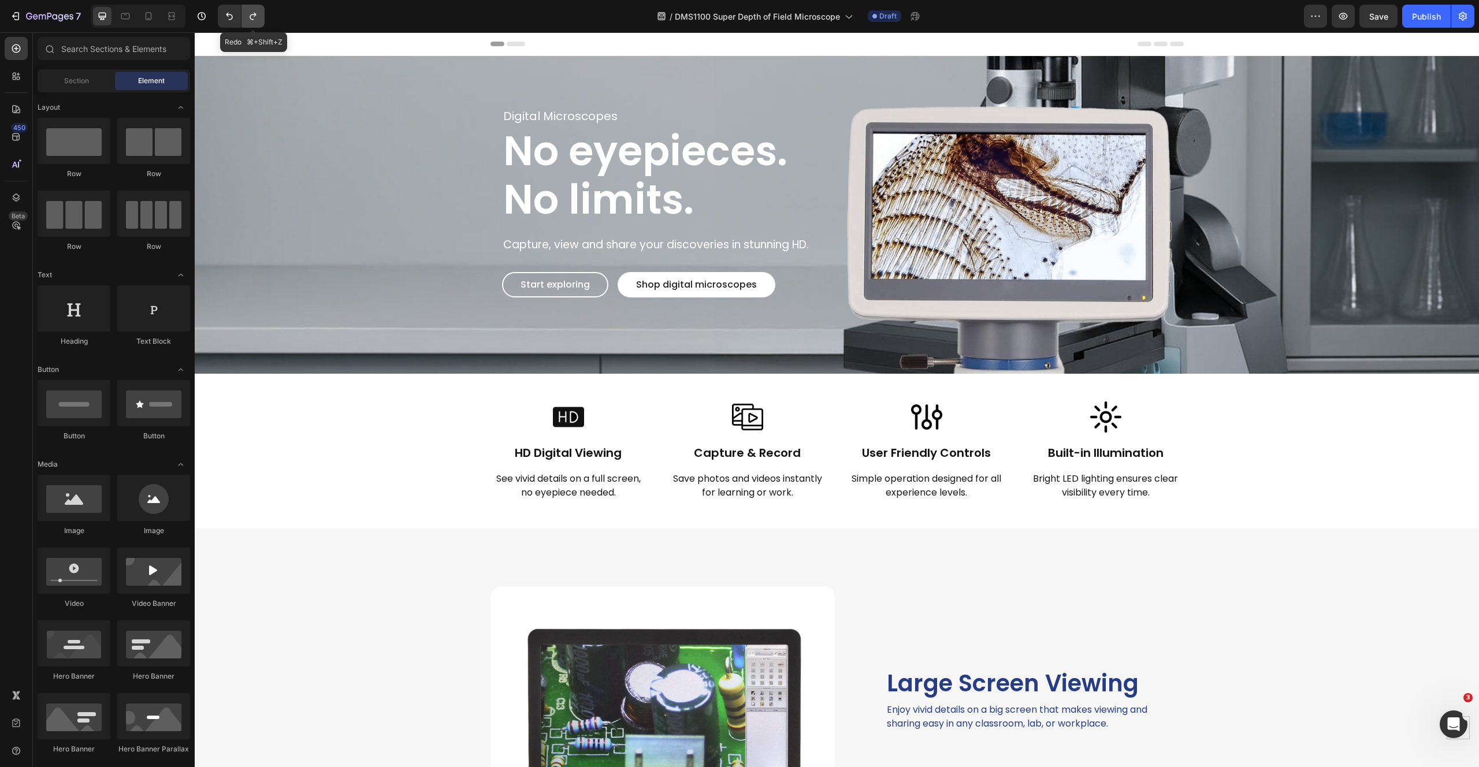
click at [254, 16] on icon "Undo/Redo" at bounding box center [253, 17] width 6 height 8
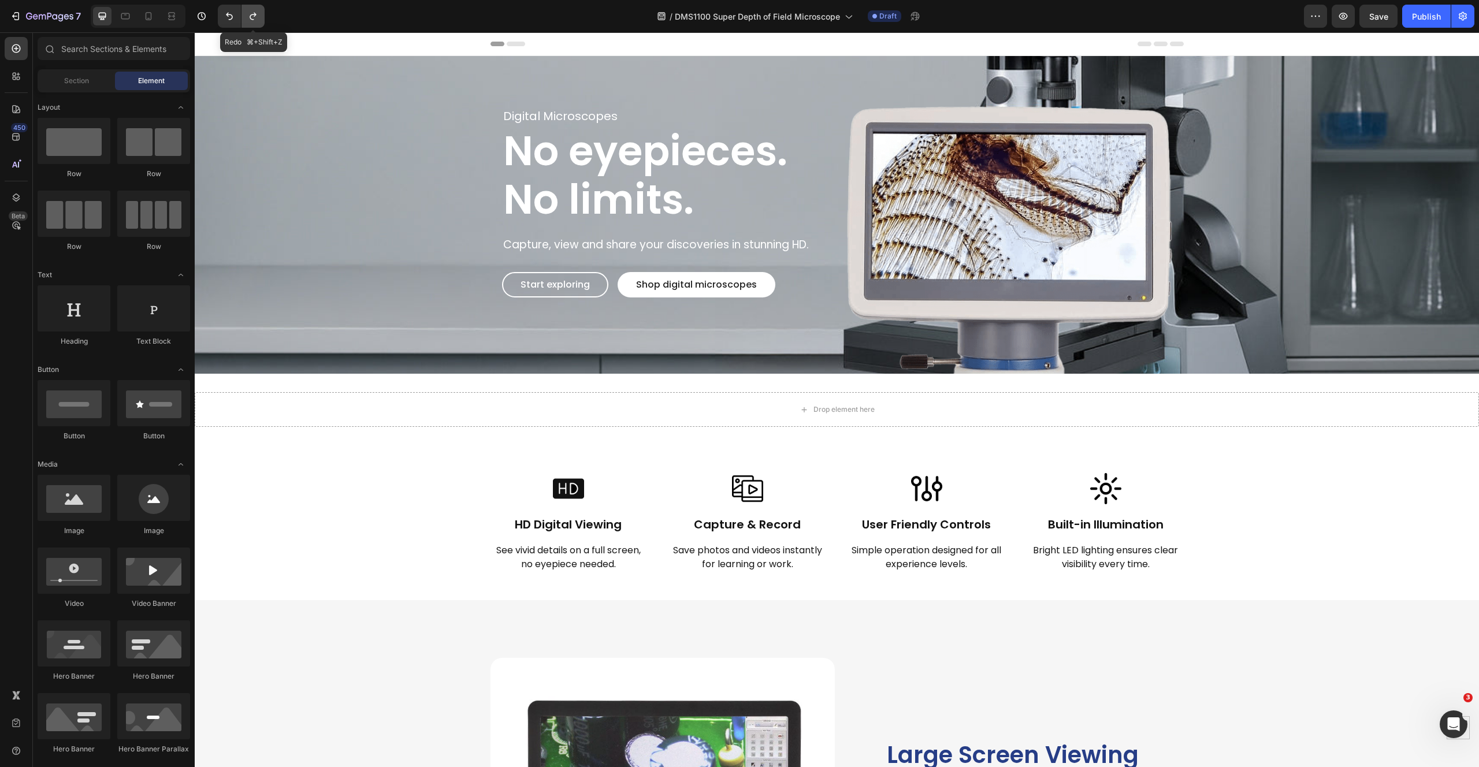
click at [254, 16] on icon "Undo/Redo" at bounding box center [253, 17] width 6 height 8
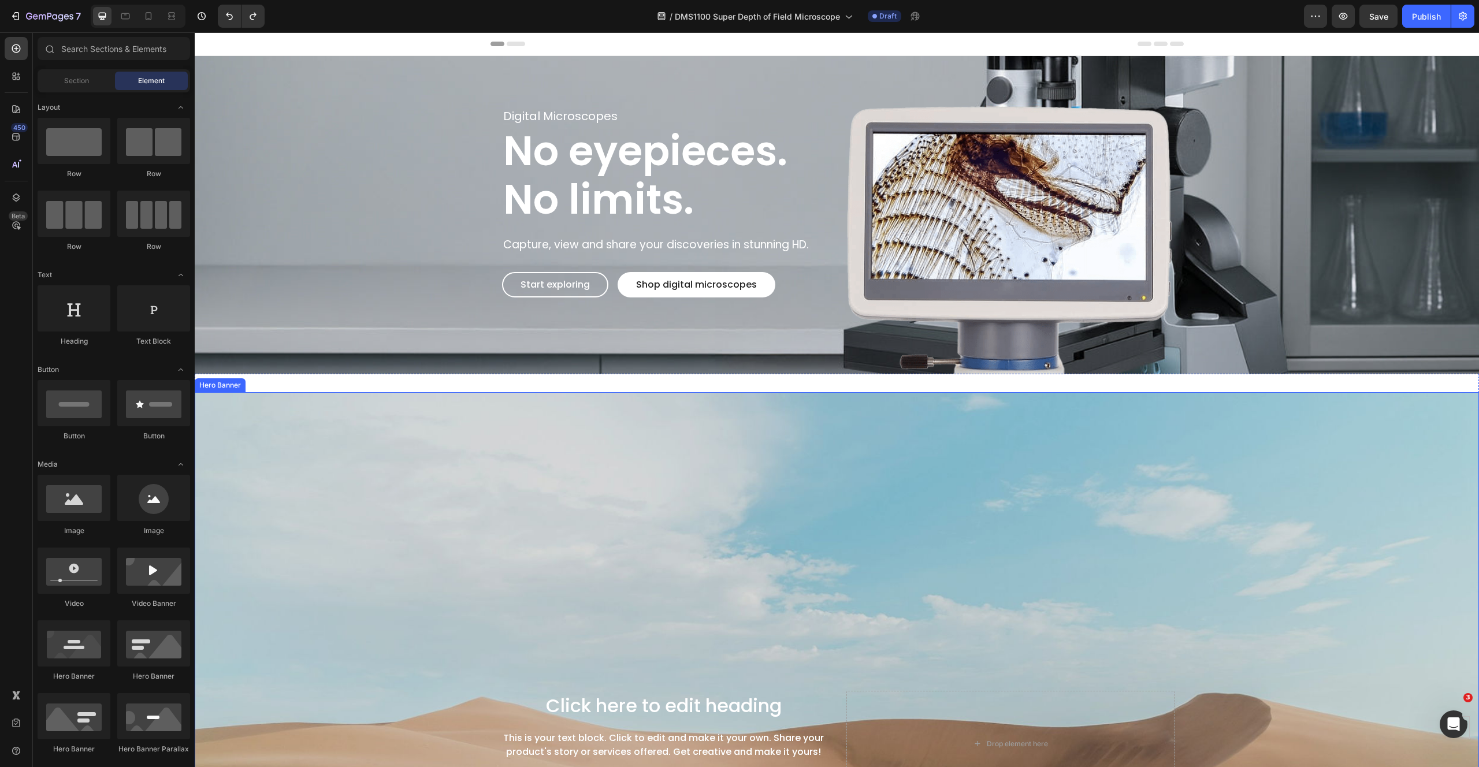
click at [483, 479] on div "Background Image" at bounding box center [837, 743] width 1284 height 703
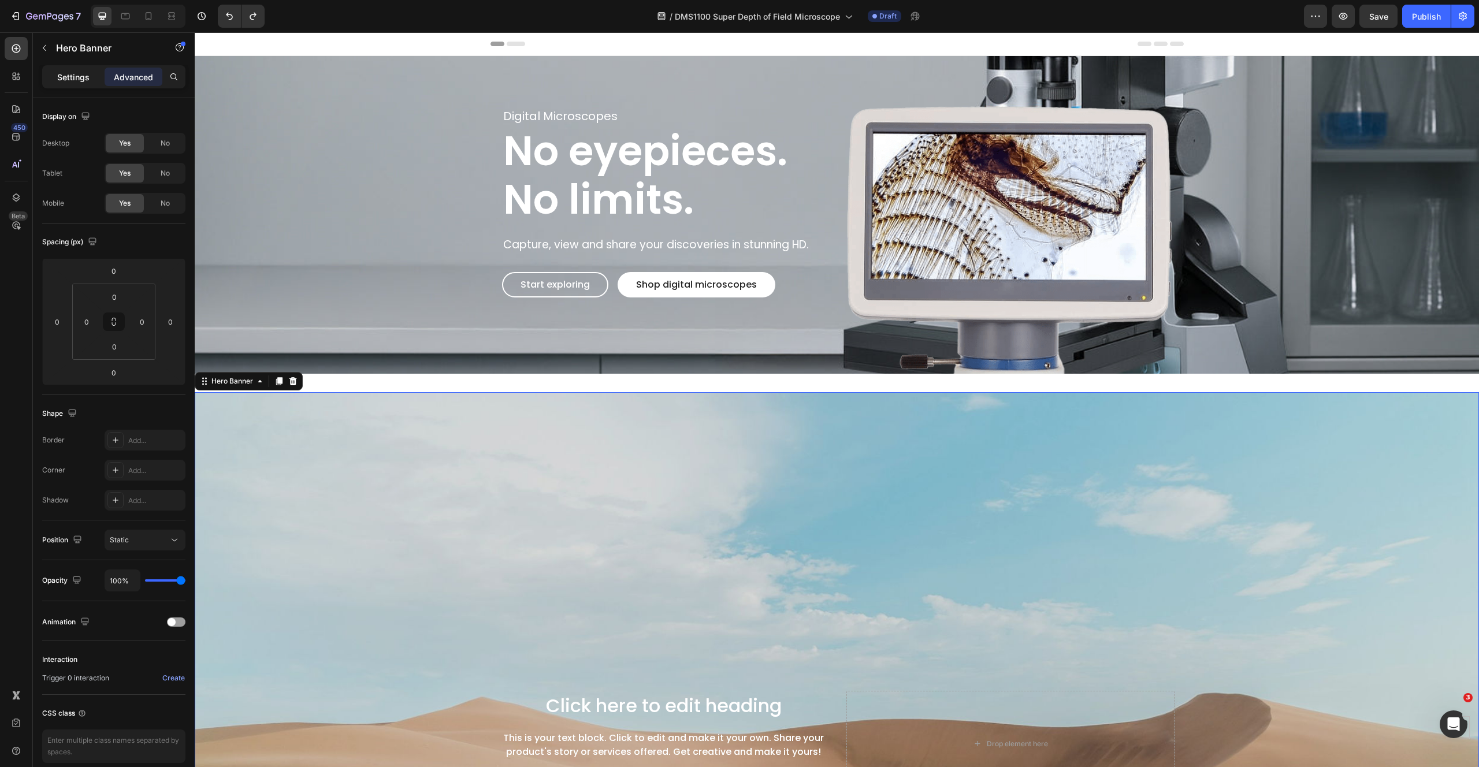
click at [79, 76] on p "Settings" at bounding box center [73, 77] width 32 height 12
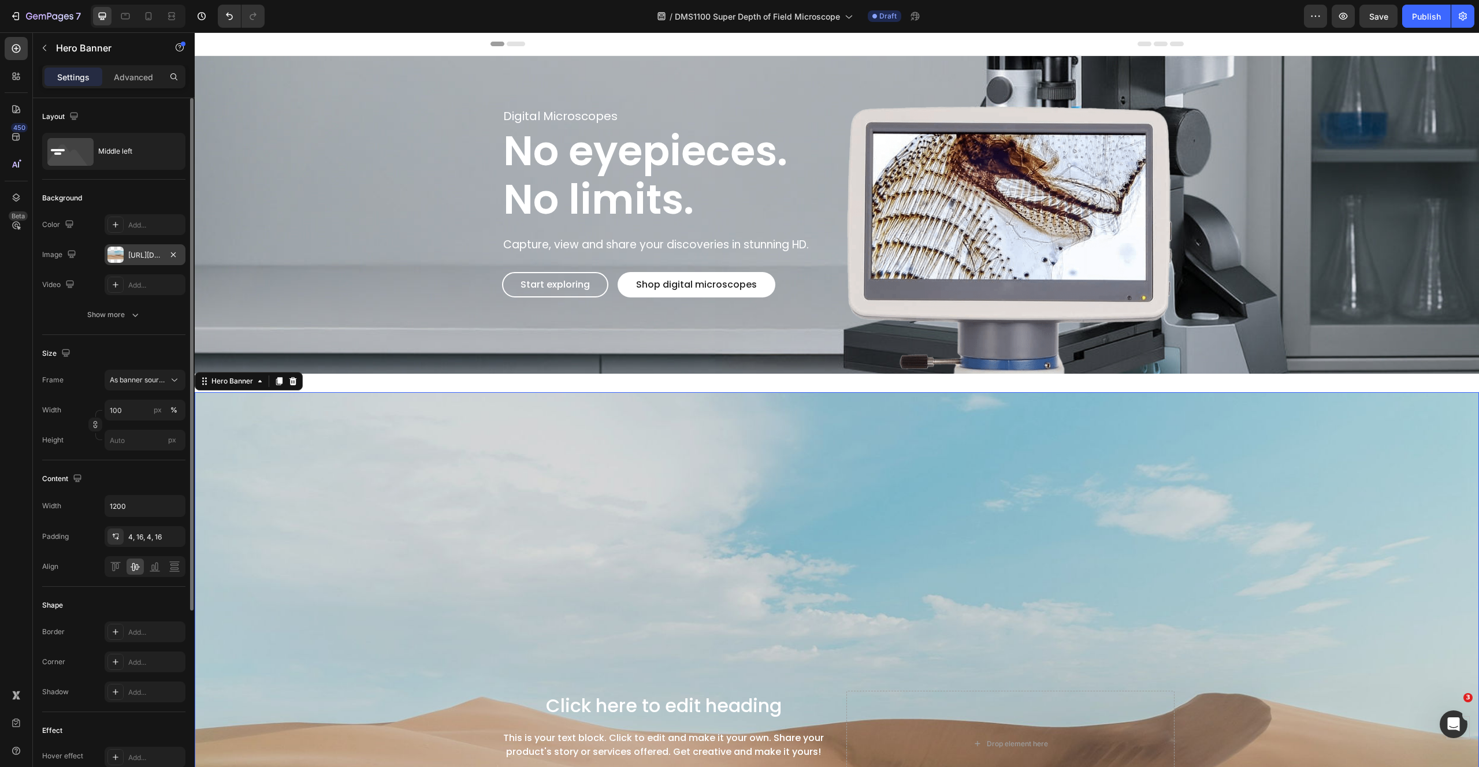
click at [116, 252] on div at bounding box center [115, 255] width 16 height 16
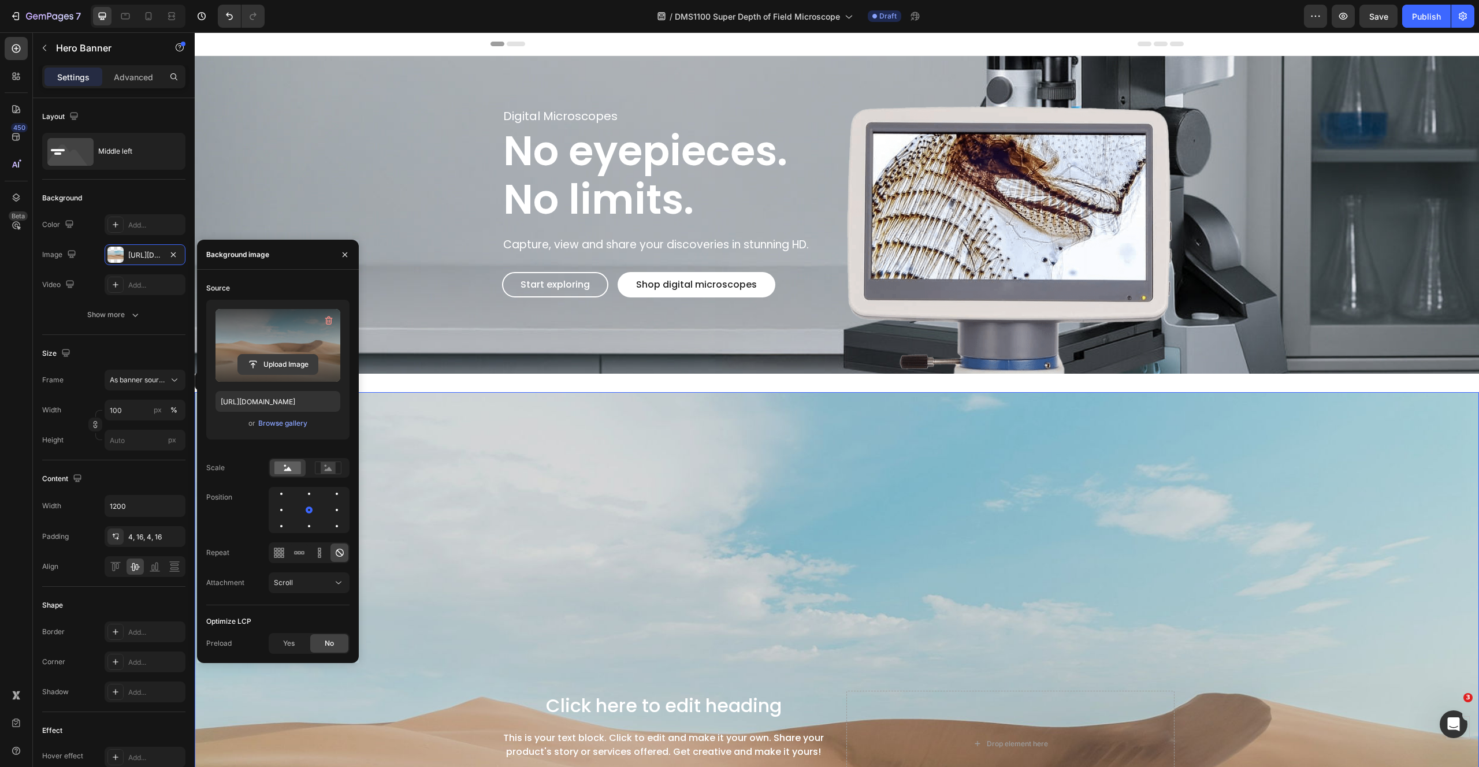
click at [289, 363] on input "file" at bounding box center [278, 365] width 80 height 20
type input "[URL][DOMAIN_NAME]"
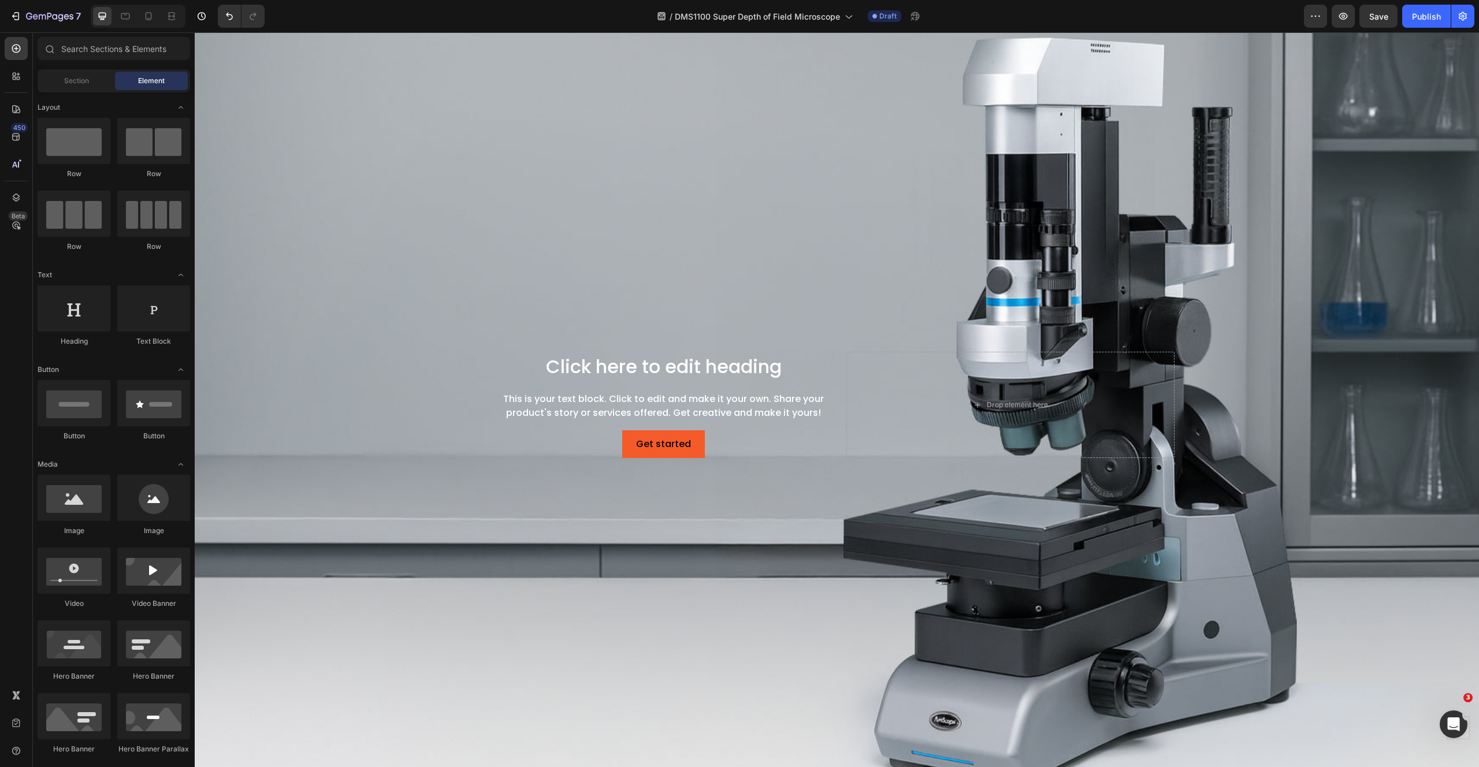
scroll to position [389, 0]
